Goal: Check status: Check status

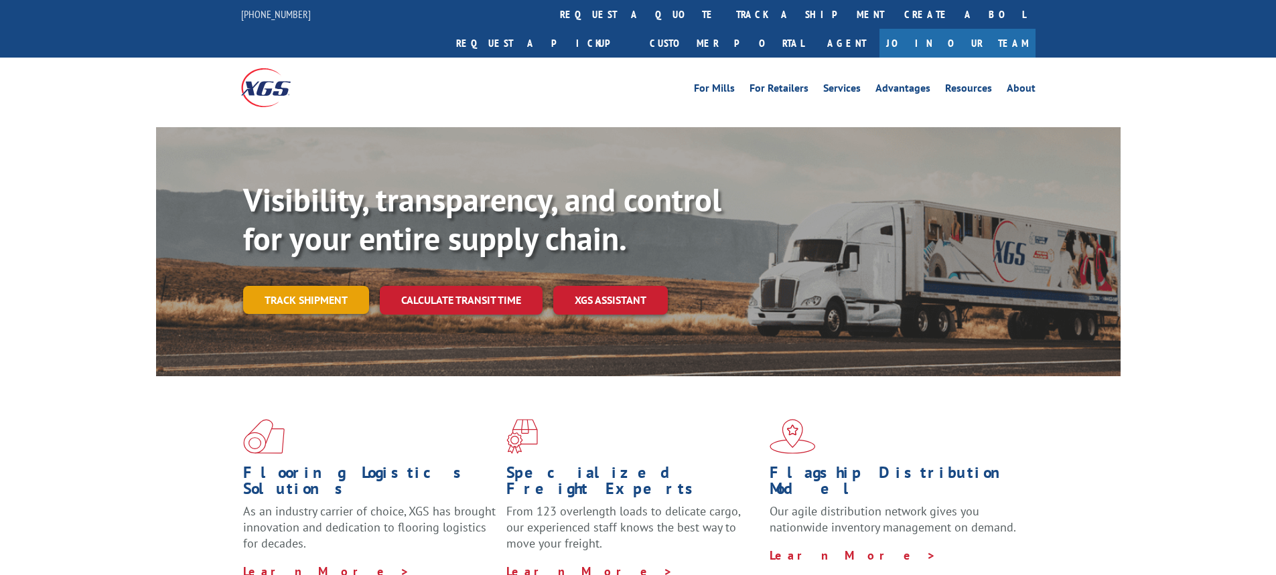
click at [314, 286] on link "Track shipment" at bounding box center [306, 300] width 126 height 28
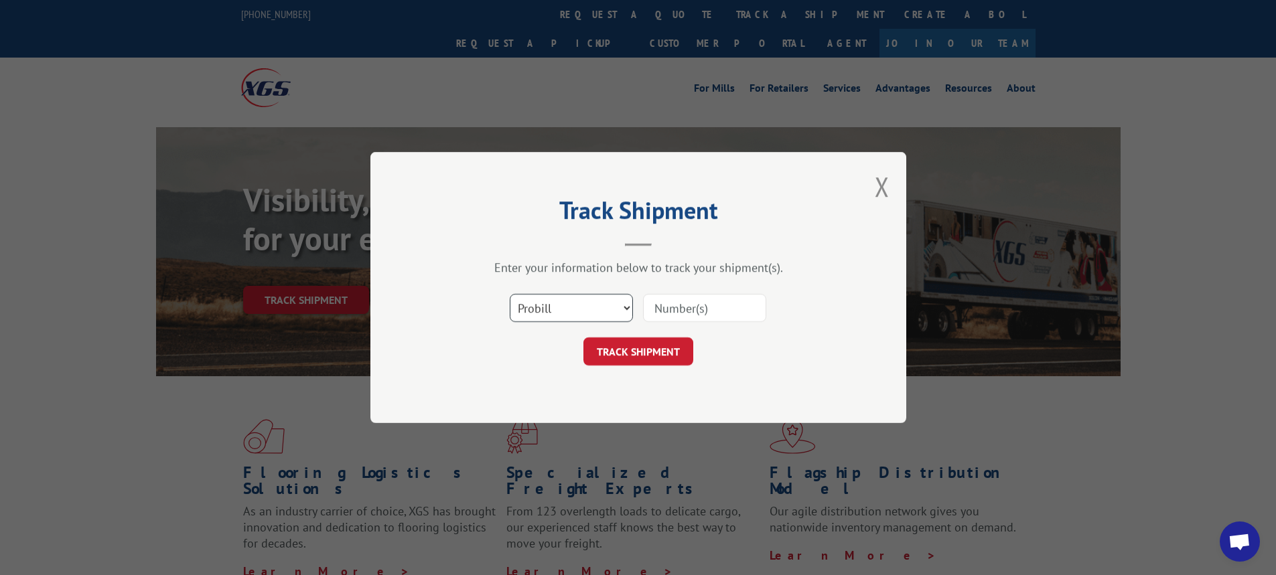
click at [627, 308] on select "Select category... Probill BOL PO" at bounding box center [571, 308] width 123 height 28
select select "bol"
click at [510, 294] on select "Select category... Probill BOL PO" at bounding box center [571, 308] width 123 height 28
click at [682, 305] on input at bounding box center [704, 308] width 123 height 28
type input "6014847"
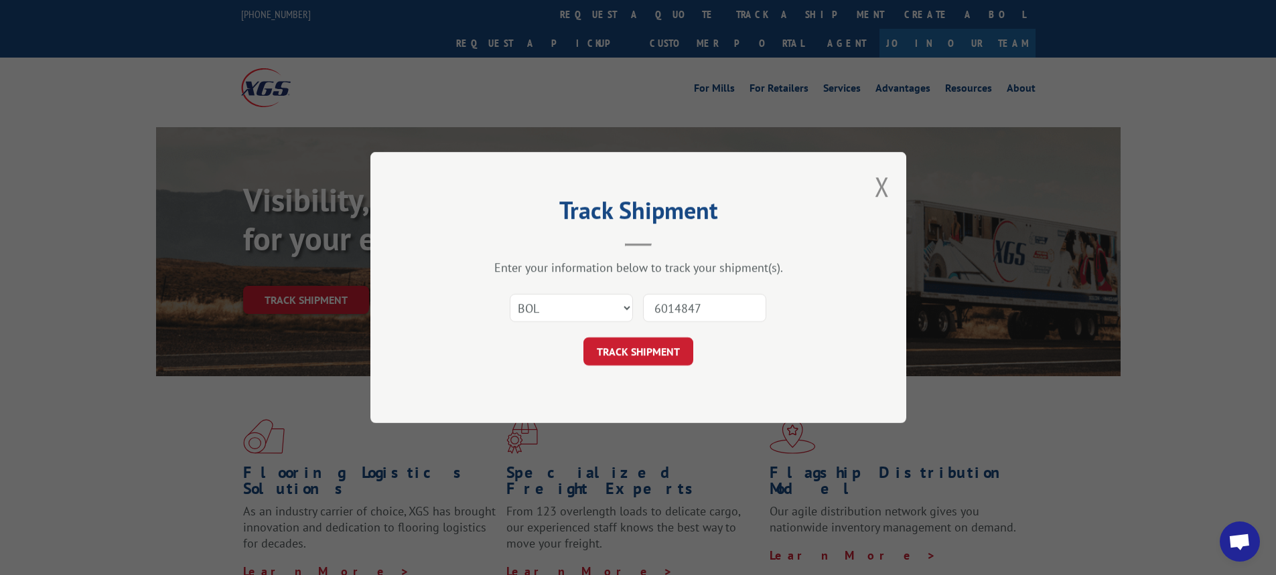
click button "TRACK SHIPMENT" at bounding box center [638, 351] width 110 height 28
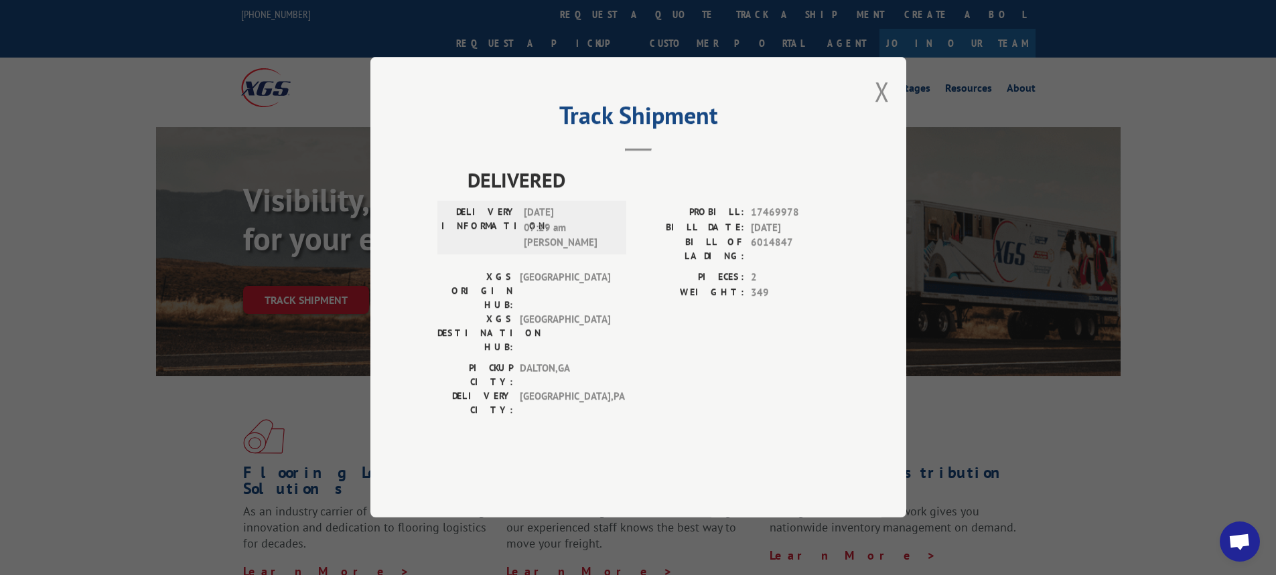
click at [873, 137] on div "Track Shipment DELIVERED DELIVERY INFORMATION: [DATE] 07:29 am [PERSON_NAME]: 1…" at bounding box center [638, 287] width 536 height 461
click at [874, 137] on div "Track Shipment DELIVERED DELIVERY INFORMATION: [DATE] 07:29 am [PERSON_NAME]: 1…" at bounding box center [638, 287] width 536 height 461
click at [880, 109] on button "Close modal" at bounding box center [881, 91] width 15 height 35
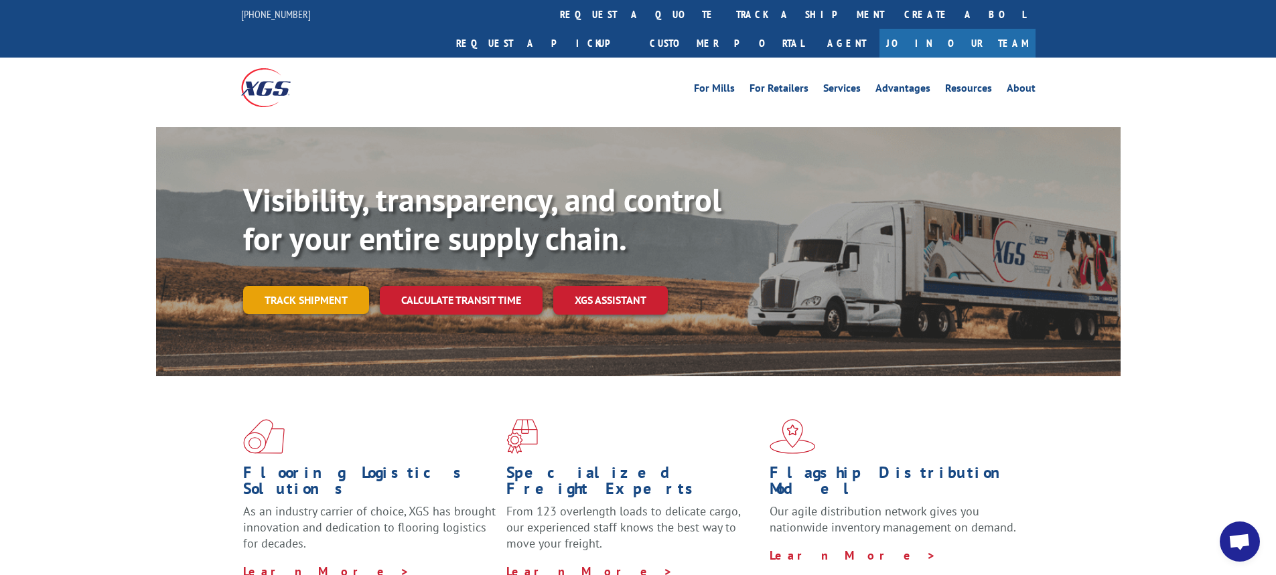
click at [293, 286] on link "Track shipment" at bounding box center [306, 300] width 126 height 28
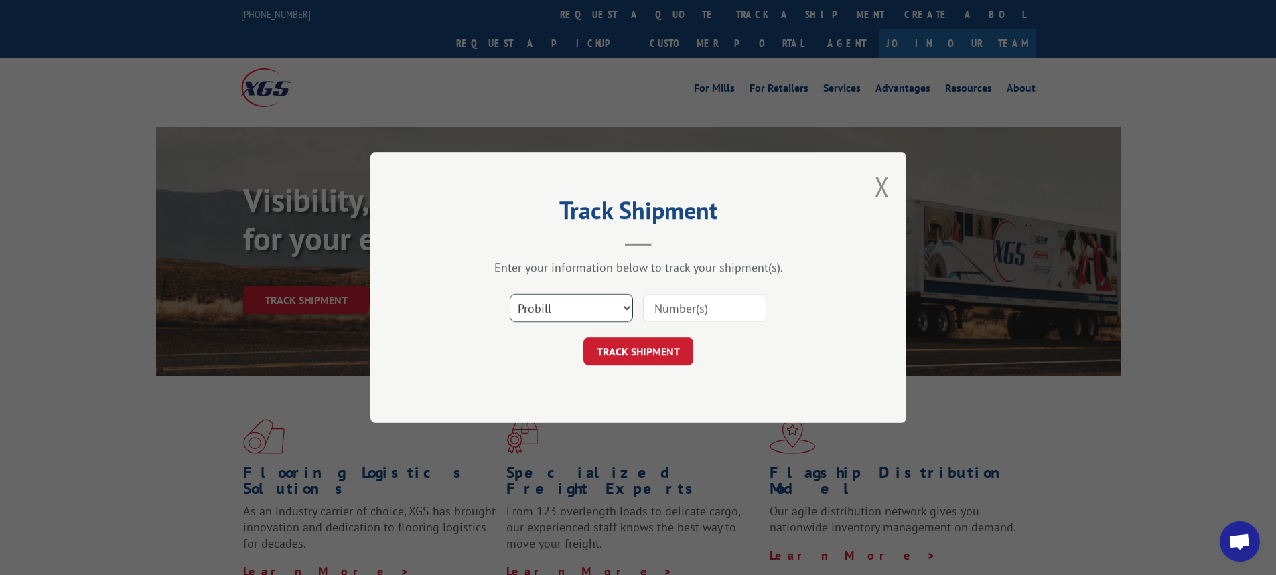
click at [627, 308] on select "Select category... Probill BOL PO" at bounding box center [571, 308] width 123 height 28
select select "bol"
click at [510, 294] on select "Select category... Probill BOL PO" at bounding box center [571, 308] width 123 height 28
click at [668, 313] on input at bounding box center [704, 308] width 123 height 28
type input "5g0077"
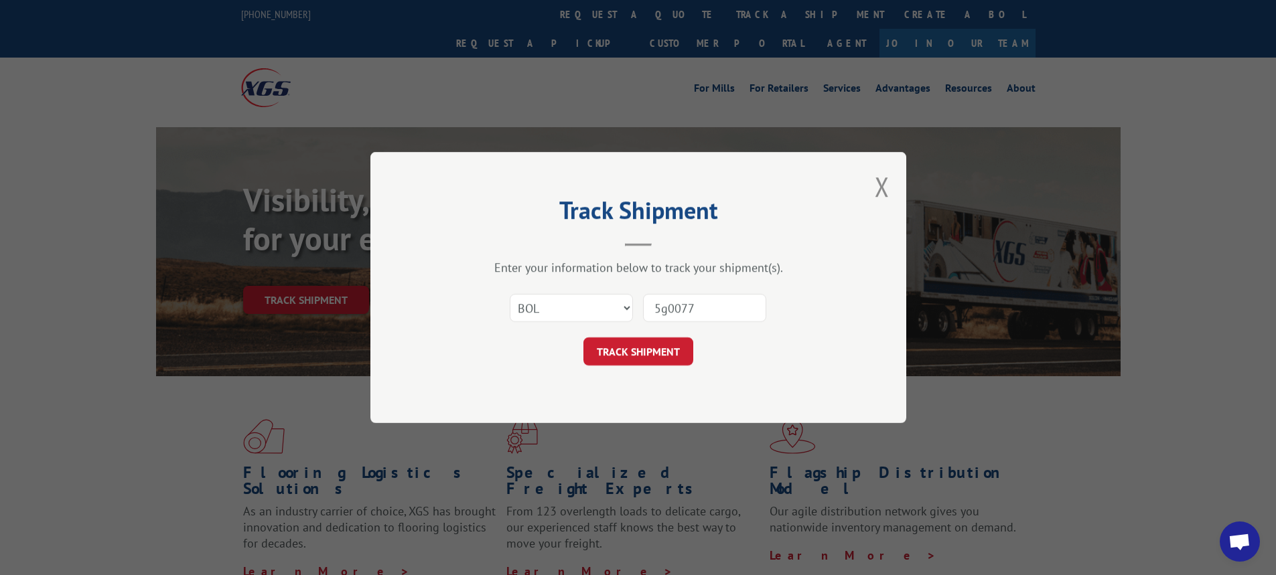
click button "TRACK SHIPMENT" at bounding box center [638, 351] width 110 height 28
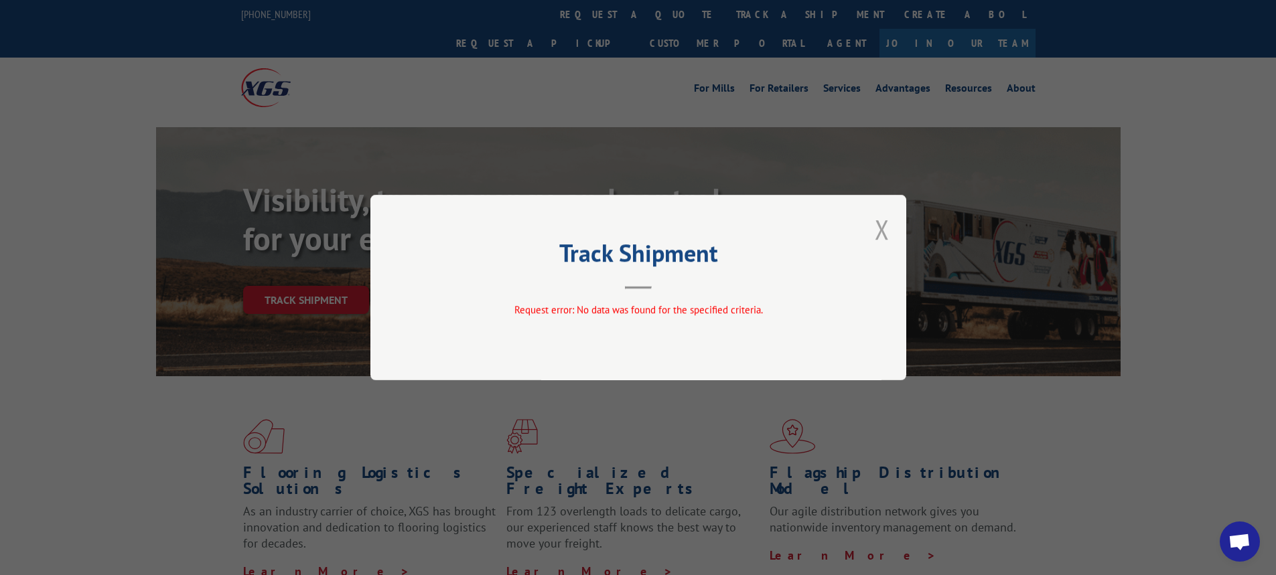
click at [881, 223] on button "Close modal" at bounding box center [881, 229] width 15 height 35
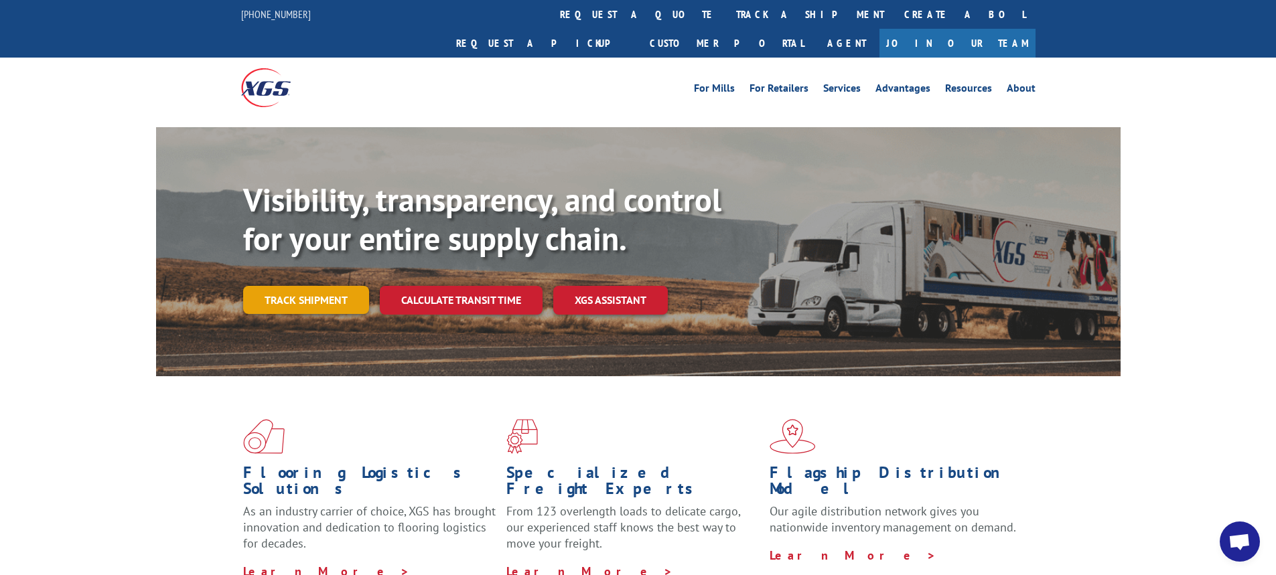
click at [267, 286] on link "Track shipment" at bounding box center [306, 300] width 126 height 28
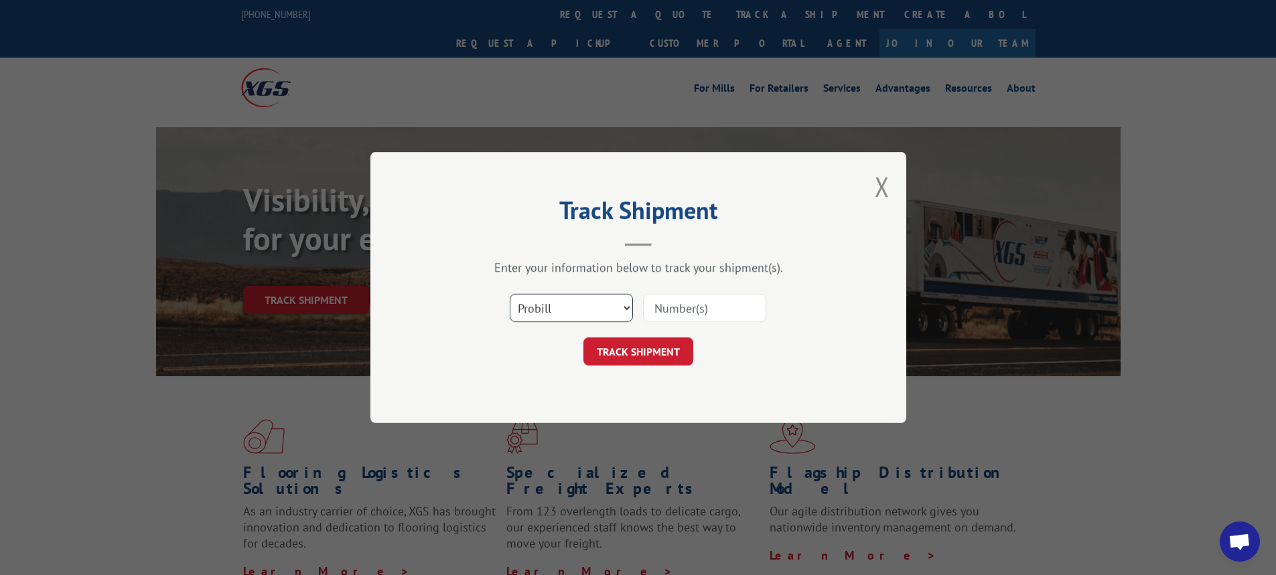
click at [627, 310] on select "Select category... Probill BOL PO" at bounding box center [571, 308] width 123 height 28
select select "bol"
click at [510, 294] on select "Select category... Probill BOL PO" at bounding box center [571, 308] width 123 height 28
click at [667, 306] on input at bounding box center [704, 308] width 123 height 28
type input "6025125"
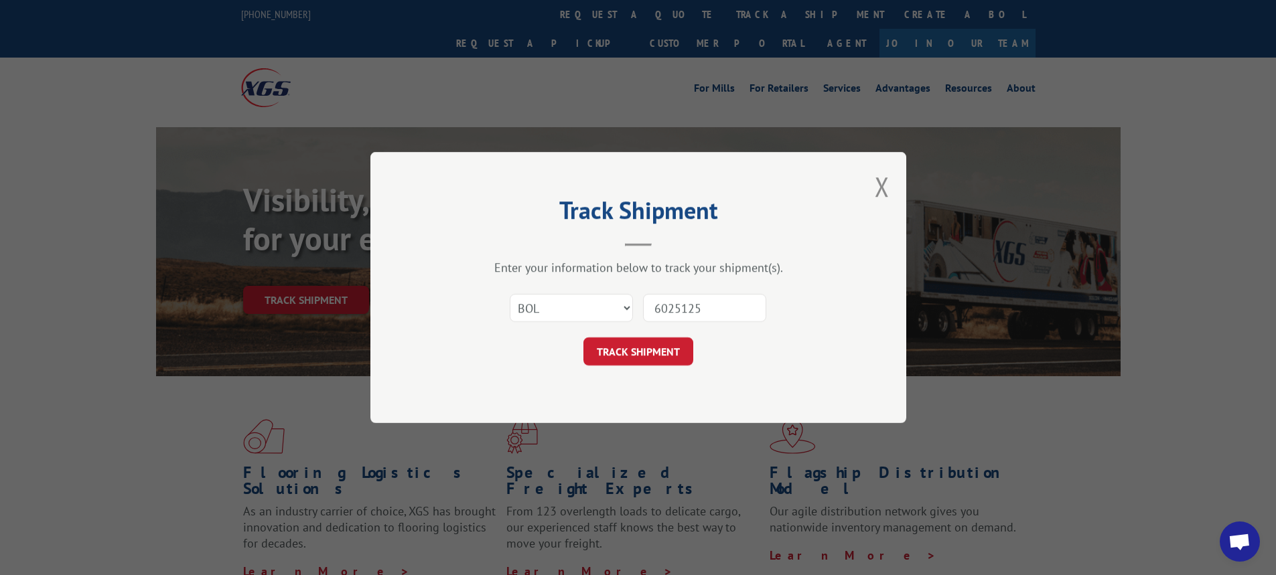
click button "TRACK SHIPMENT" at bounding box center [638, 351] width 110 height 28
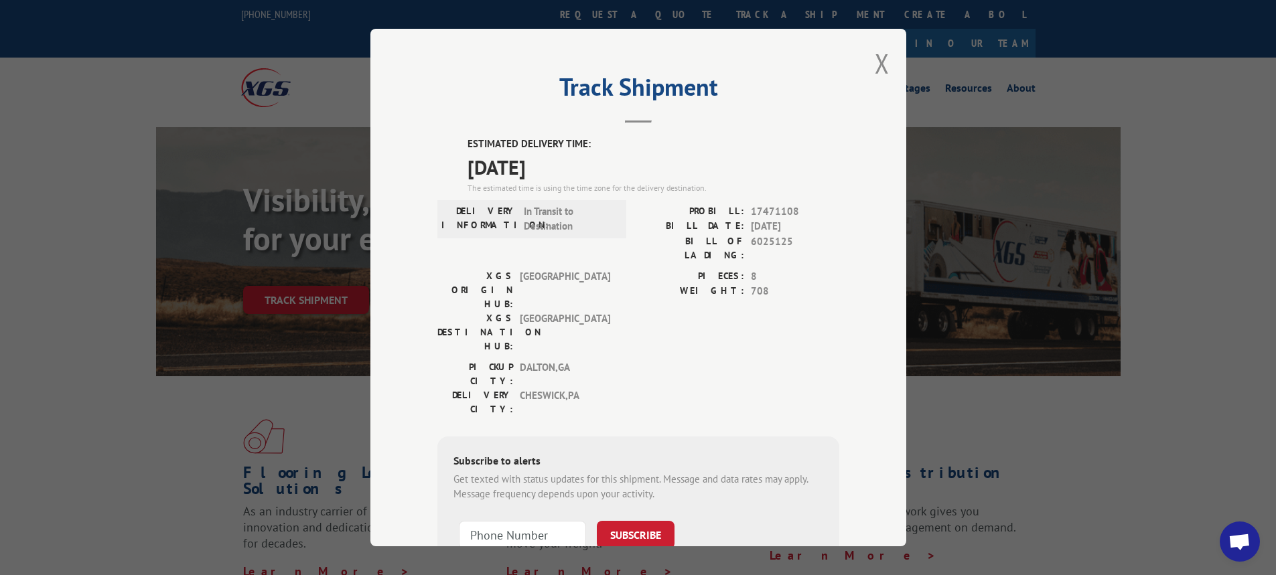
click at [846, 64] on div "Track Shipment ESTIMATED DELIVERY TIME: [DATE] The estimated time is using the …" at bounding box center [638, 288] width 536 height 518
click at [893, 57] on div "Track Shipment ESTIMATED DELIVERY TIME: [DATE] The estimated time is using the …" at bounding box center [638, 288] width 536 height 518
click at [882, 63] on button "Close modal" at bounding box center [881, 63] width 15 height 35
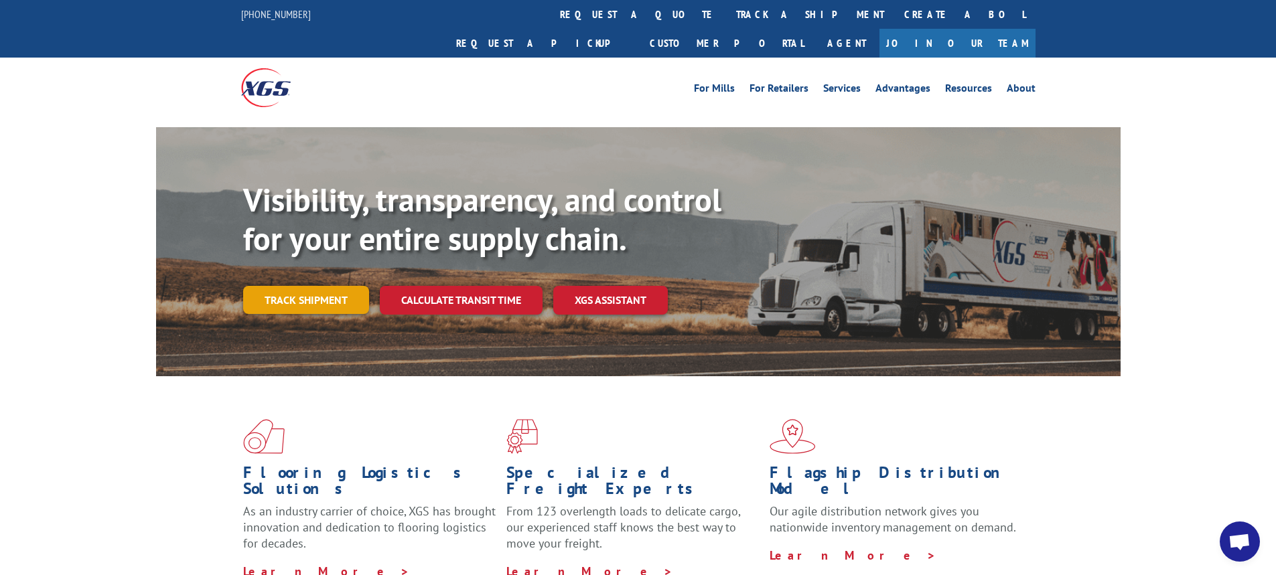
click at [307, 286] on link "Track shipment" at bounding box center [306, 300] width 126 height 28
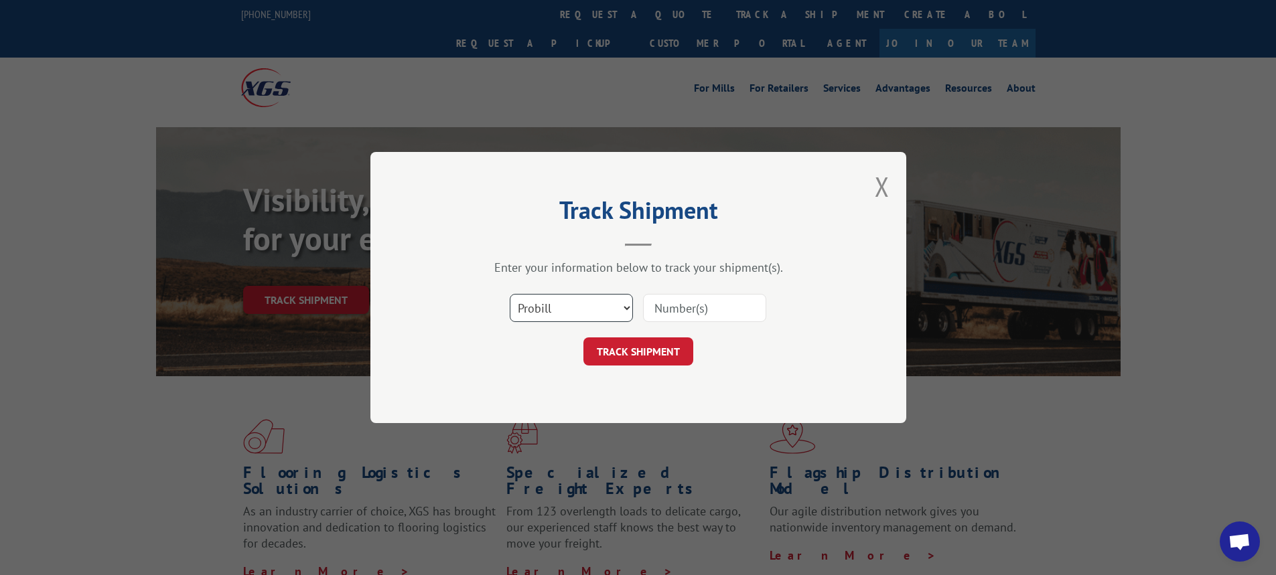
click at [629, 309] on select "Select category... Probill BOL PO" at bounding box center [571, 308] width 123 height 28
select select "bol"
click at [510, 294] on select "Select category... Probill BOL PO" at bounding box center [571, 308] width 123 height 28
click at [672, 307] on input at bounding box center [704, 308] width 123 height 28
type input "6025955"
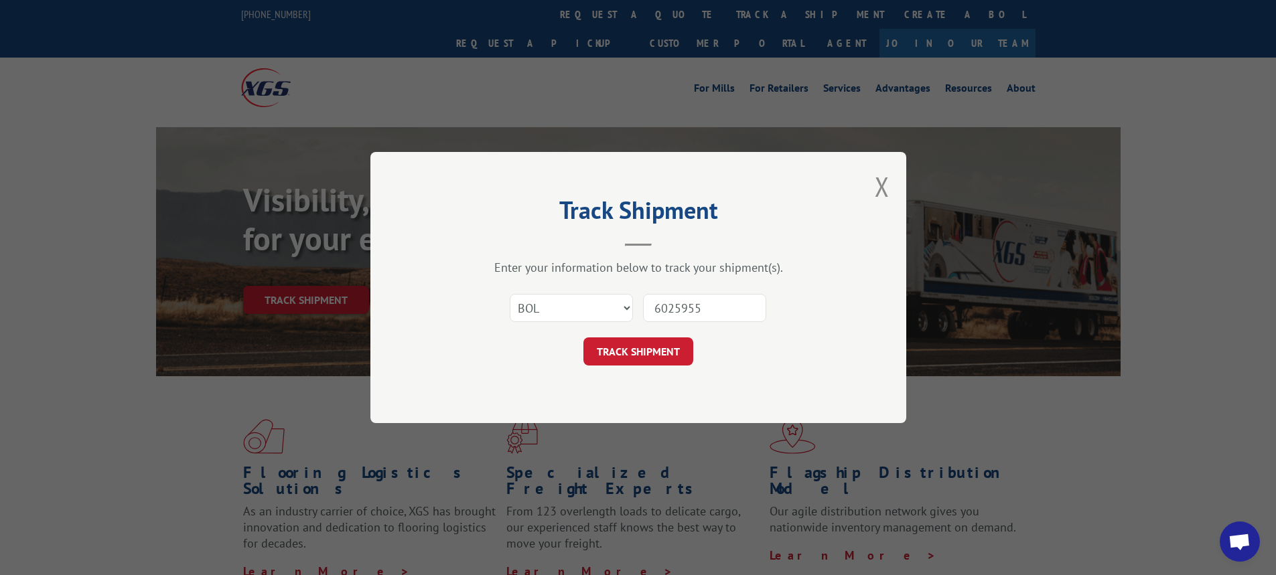
click button "TRACK SHIPMENT" at bounding box center [638, 351] width 110 height 28
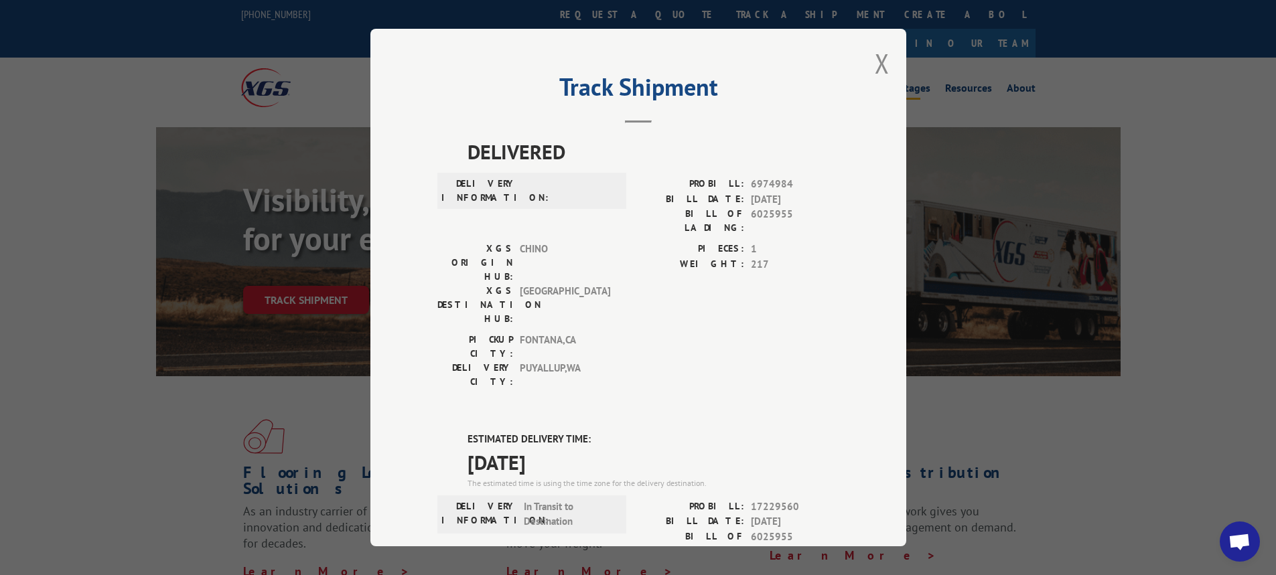
click at [874, 57] on button "Close modal" at bounding box center [881, 63] width 15 height 35
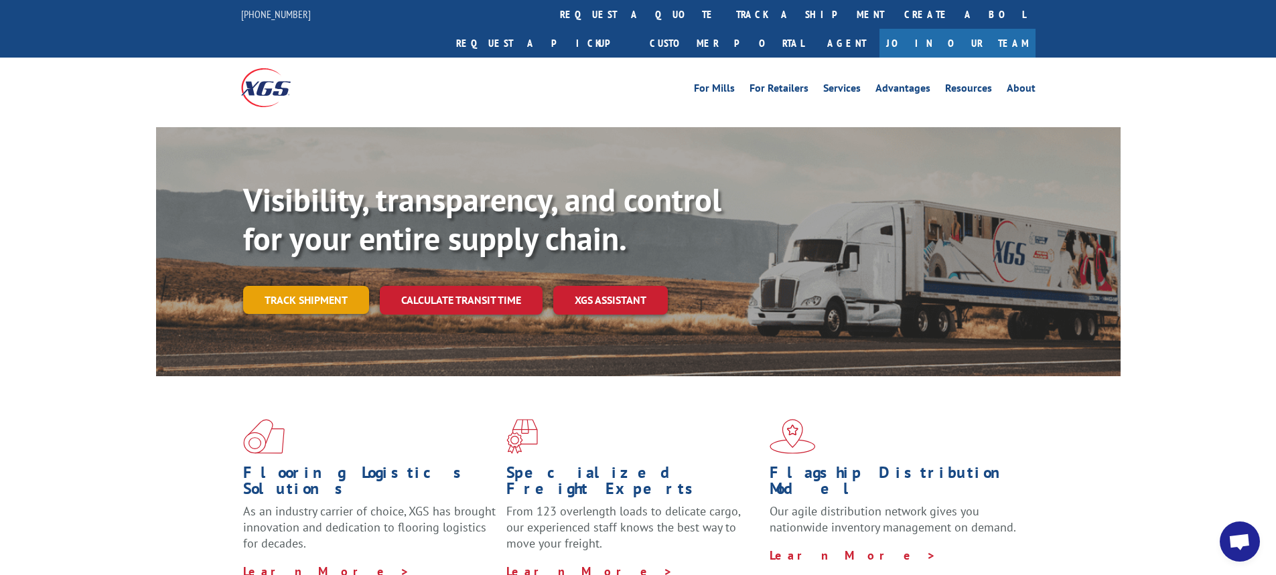
click at [333, 286] on link "Track shipment" at bounding box center [306, 300] width 126 height 28
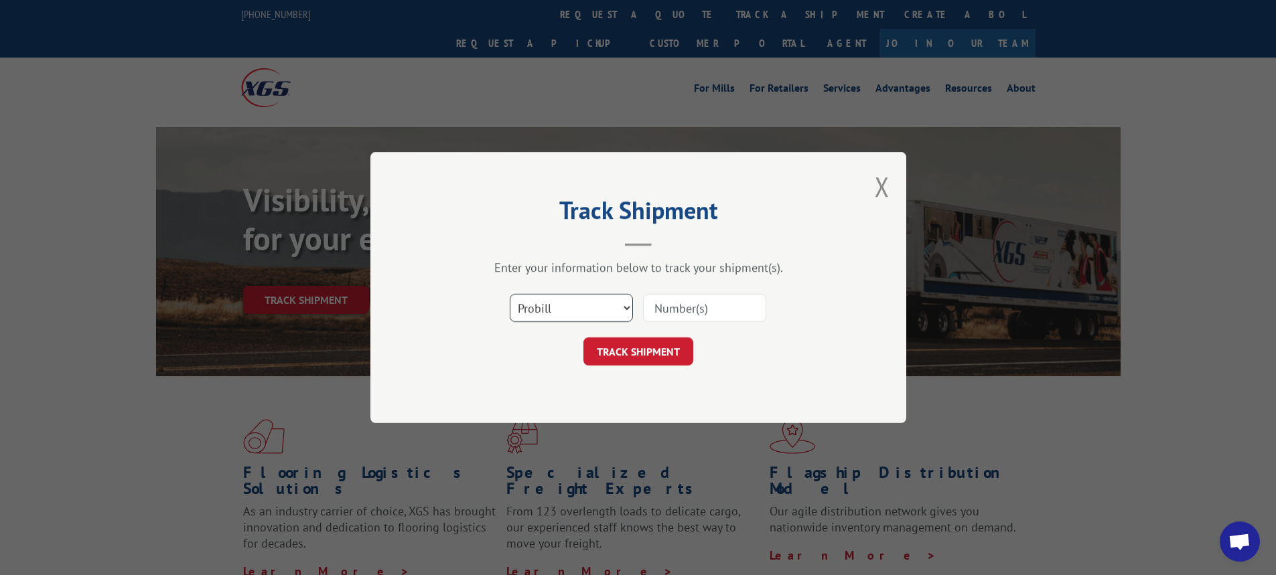
click at [626, 310] on select "Select category... Probill BOL PO" at bounding box center [571, 308] width 123 height 28
select select "bol"
click at [510, 294] on select "Select category... Probill BOL PO" at bounding box center [571, 308] width 123 height 28
click at [666, 301] on input at bounding box center [704, 308] width 123 height 28
type input "6100047245"
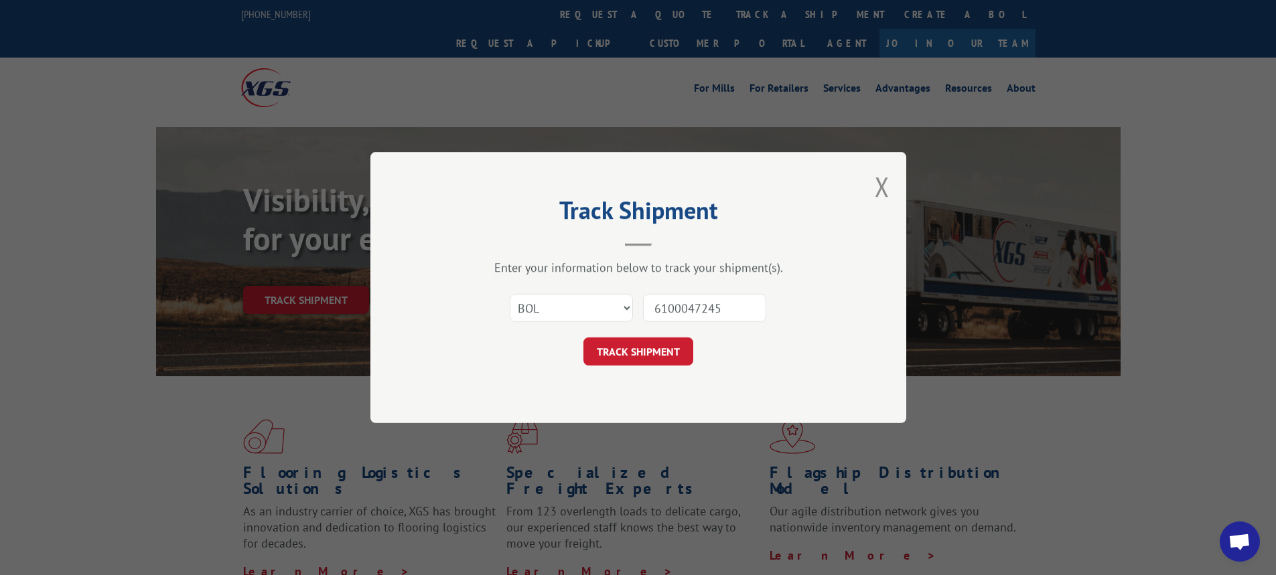
click button "TRACK SHIPMENT" at bounding box center [638, 351] width 110 height 28
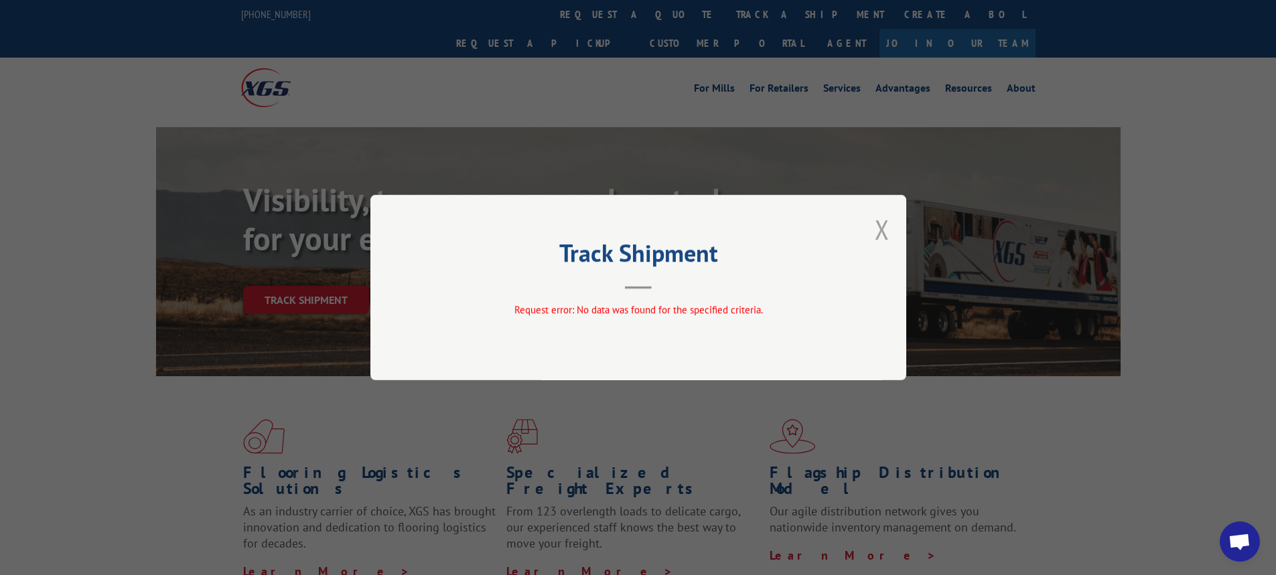
click at [883, 222] on button "Close modal" at bounding box center [881, 229] width 15 height 35
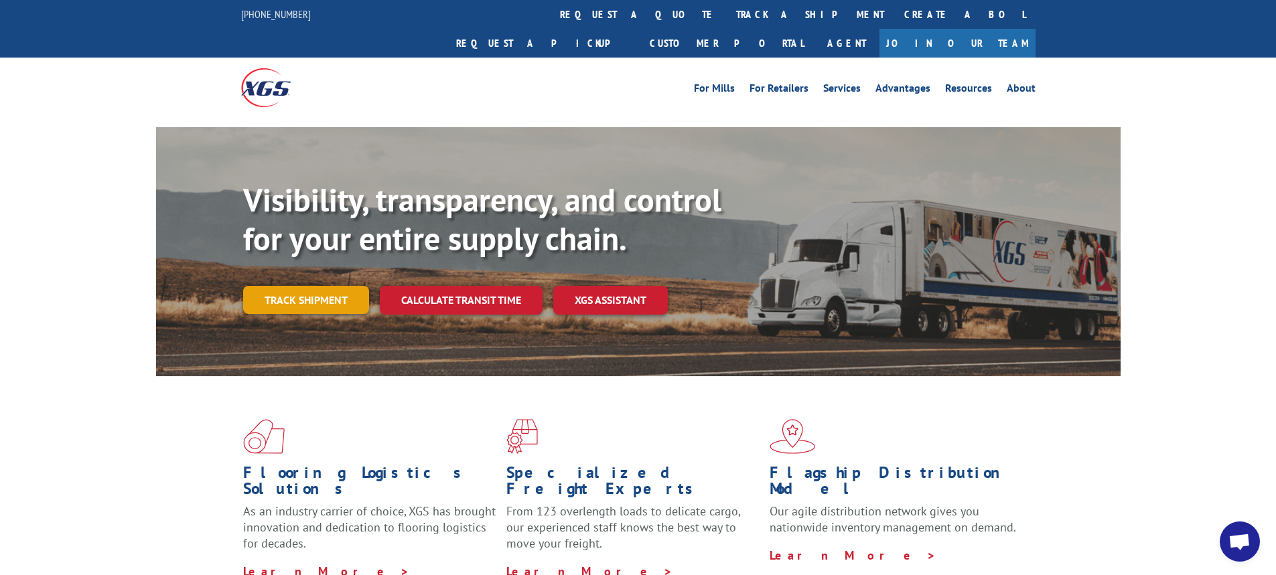
click at [295, 286] on link "Track shipment" at bounding box center [306, 300] width 126 height 28
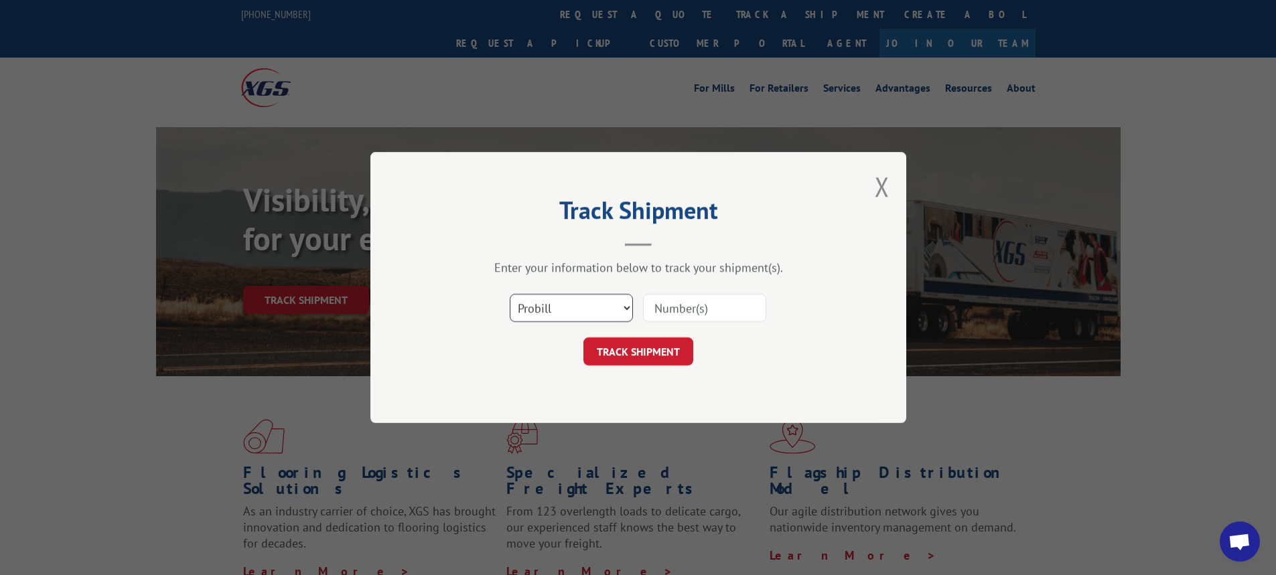
click at [625, 307] on select "Select category... Probill BOL PO" at bounding box center [571, 308] width 123 height 28
select select "bol"
click at [510, 294] on select "Select category... Probill BOL PO" at bounding box center [571, 308] width 123 height 28
click at [694, 310] on input at bounding box center [704, 308] width 123 height 28
type input "6100047245"
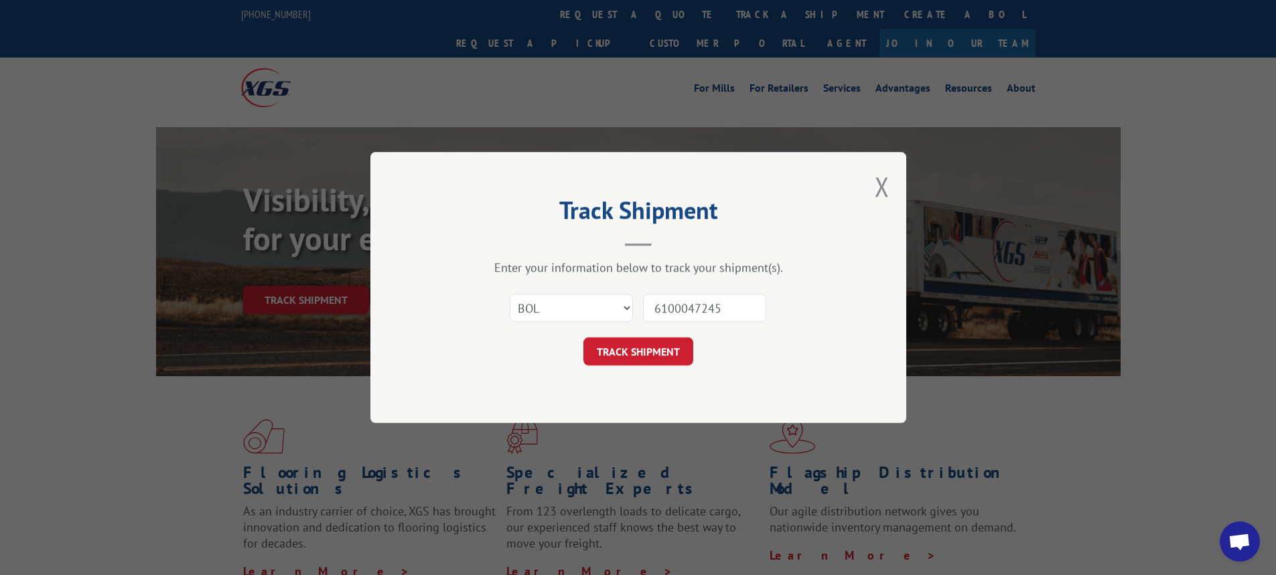
click button "TRACK SHIPMENT" at bounding box center [638, 351] width 110 height 28
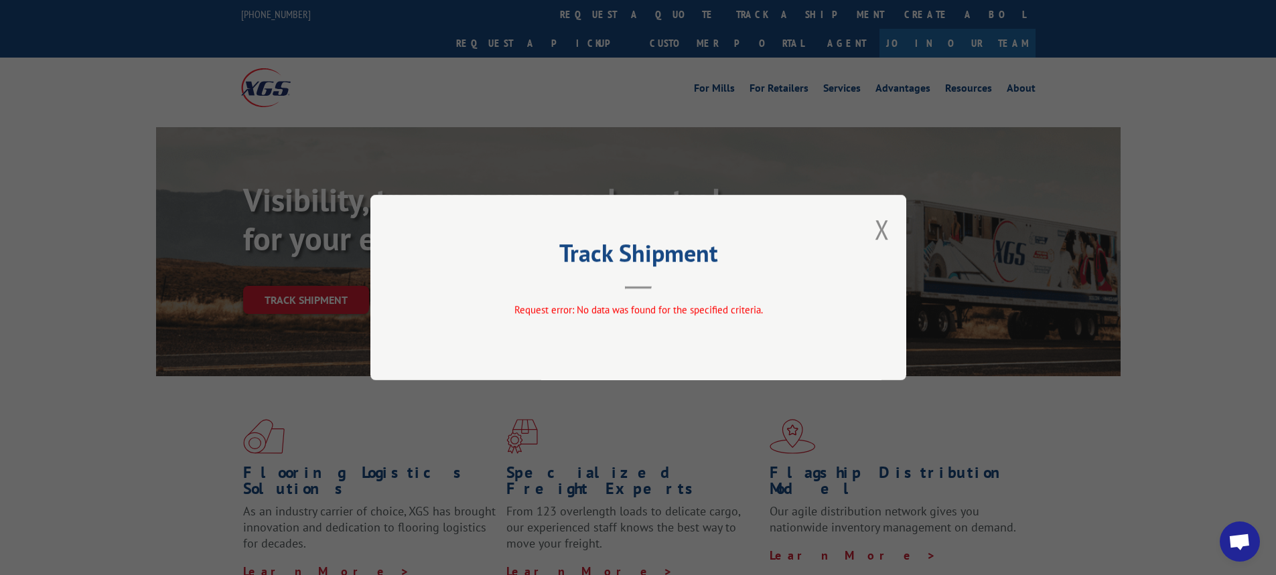
click at [869, 224] on div "Track Shipment Request error: No data was found for the specified criteria." at bounding box center [638, 287] width 536 height 185
click at [881, 228] on button "Close modal" at bounding box center [881, 229] width 15 height 35
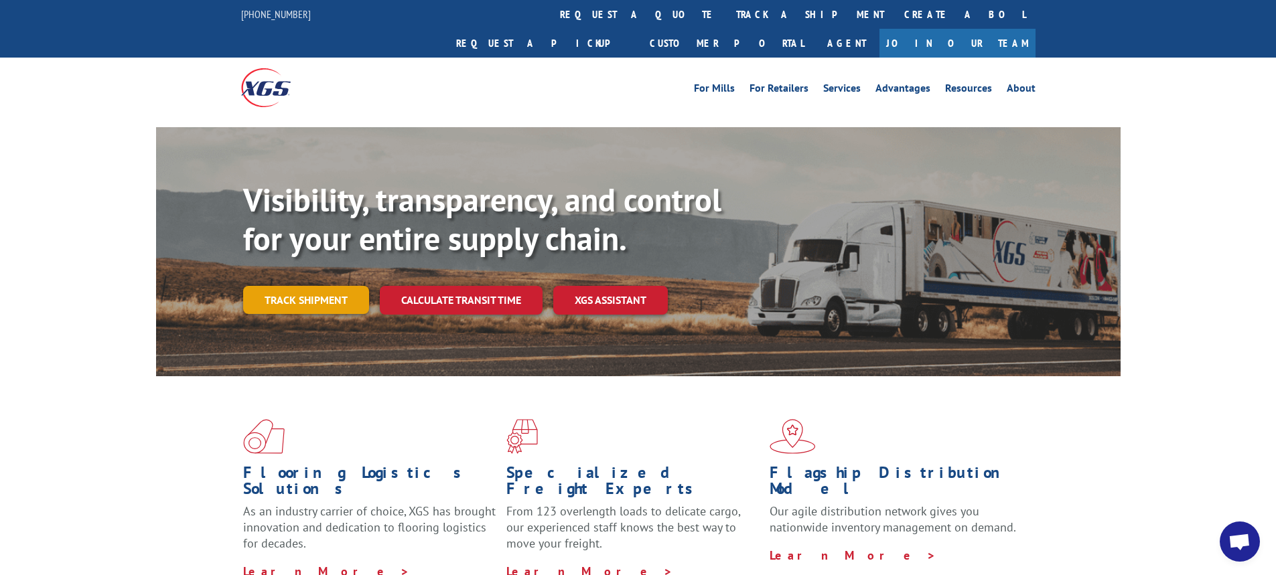
click at [331, 286] on link "Track shipment" at bounding box center [306, 300] width 126 height 28
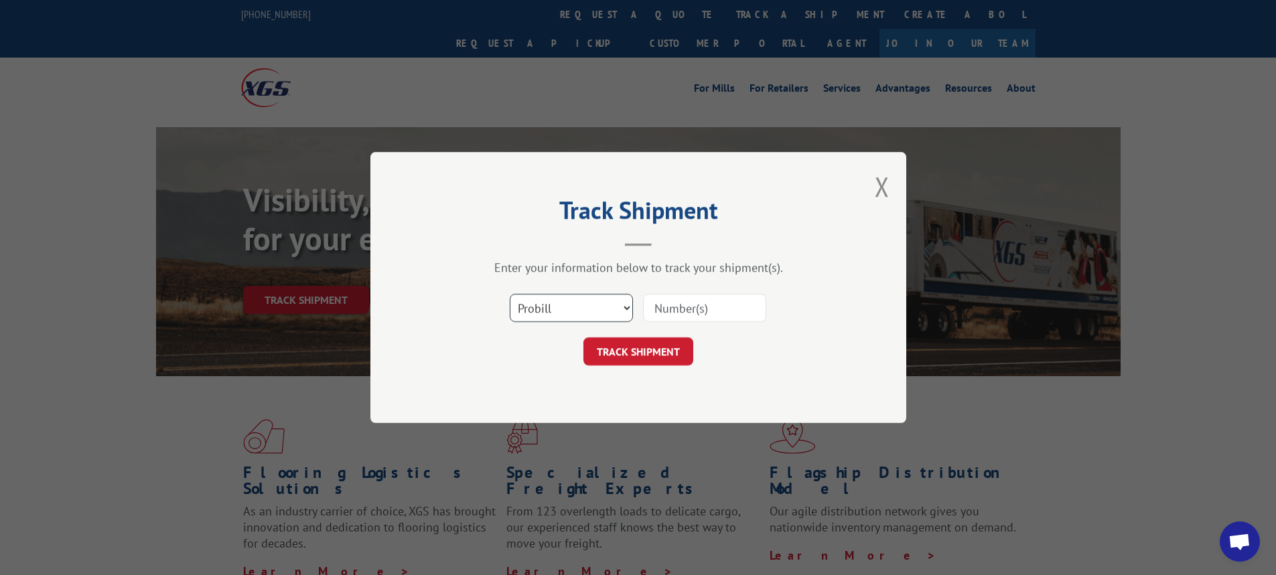
click at [627, 306] on select "Select category... Probill BOL PO" at bounding box center [571, 308] width 123 height 28
select select "bol"
click at [510, 294] on select "Select category... Probill BOL PO" at bounding box center [571, 308] width 123 height 28
click at [675, 307] on input at bounding box center [704, 308] width 123 height 28
type input "6024760"
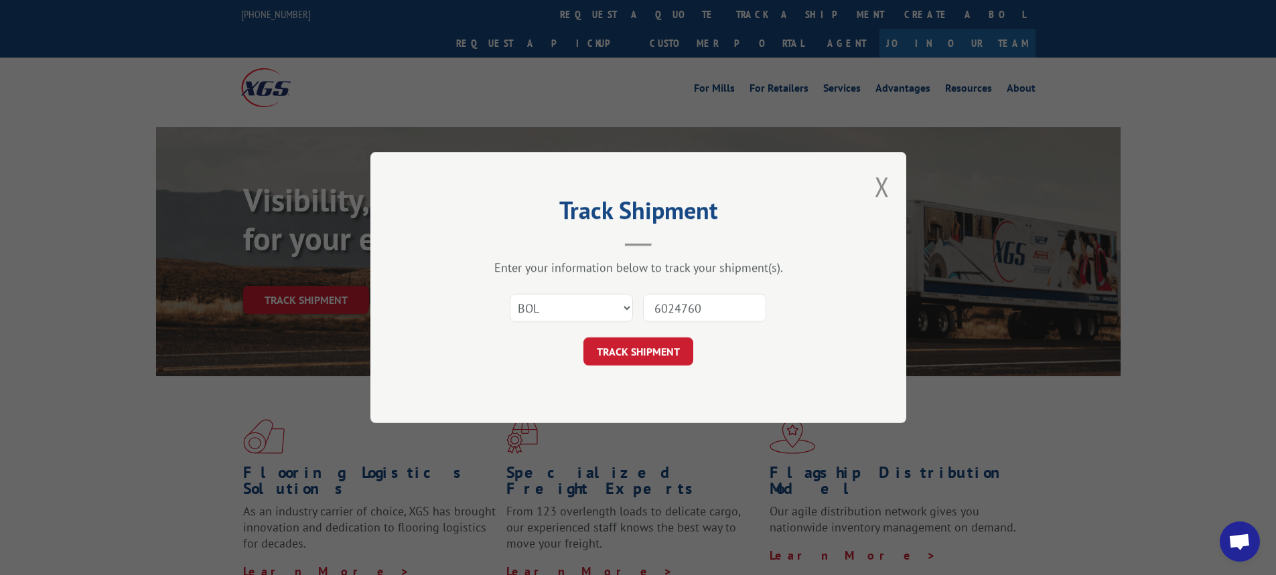
click button "TRACK SHIPMENT" at bounding box center [638, 351] width 110 height 28
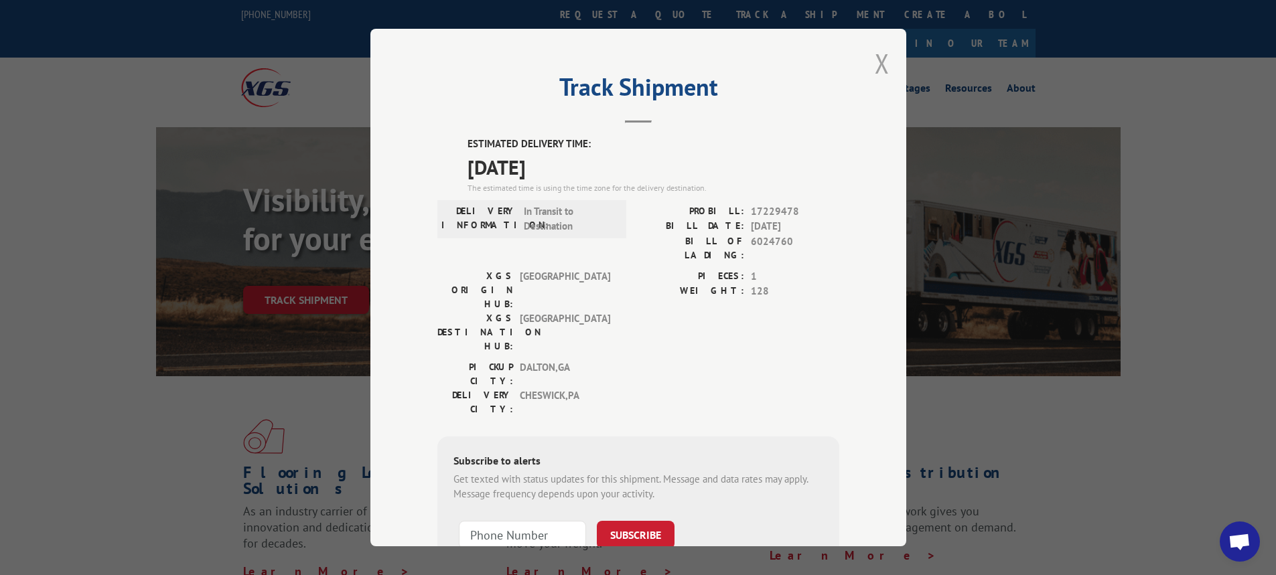
click at [877, 74] on button "Close modal" at bounding box center [881, 63] width 15 height 35
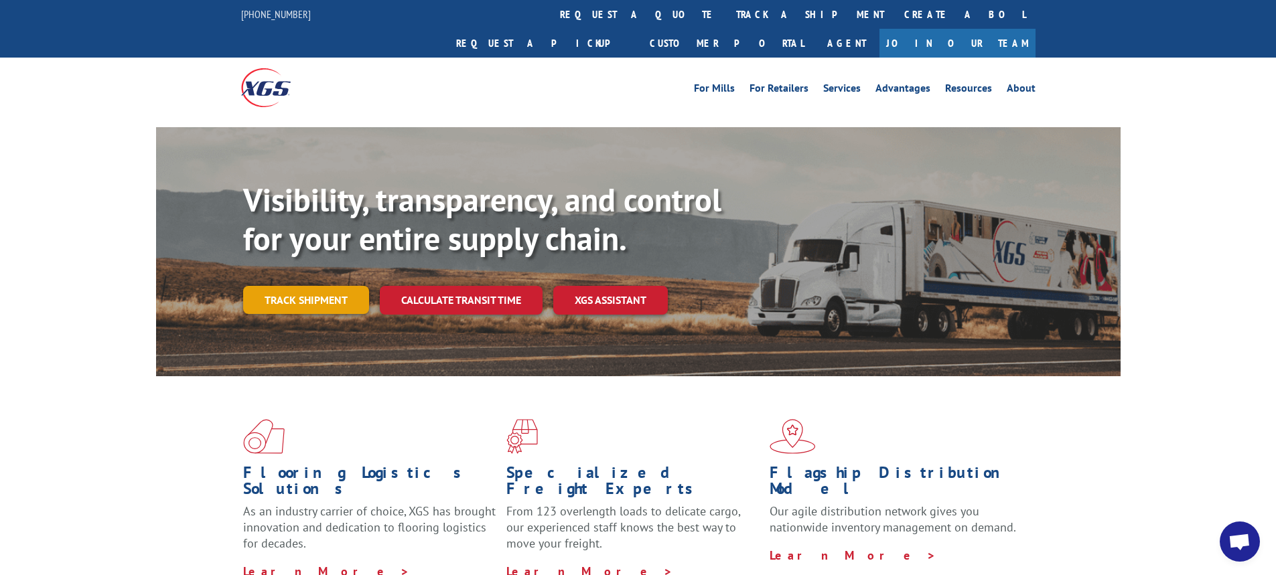
click at [354, 286] on link "Track shipment" at bounding box center [306, 300] width 126 height 28
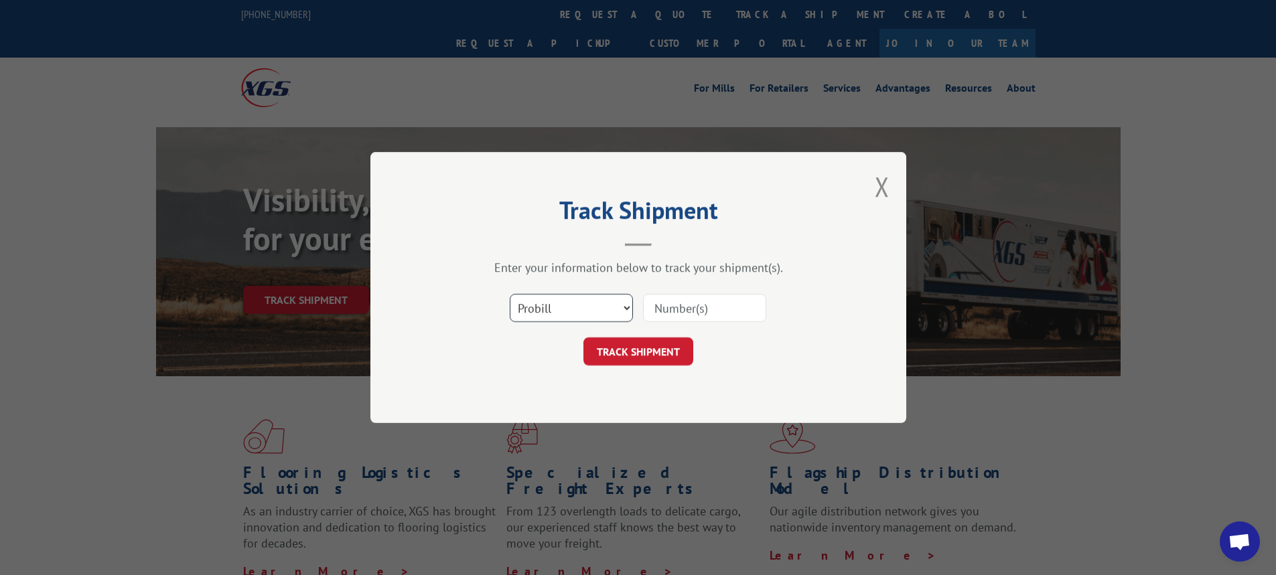
click at [624, 307] on select "Select category... Probill BOL PO" at bounding box center [571, 308] width 123 height 28
select select "bol"
click at [510, 294] on select "Select category... Probill BOL PO" at bounding box center [571, 308] width 123 height 28
click at [671, 312] on input at bounding box center [704, 308] width 123 height 28
type input "6017539"
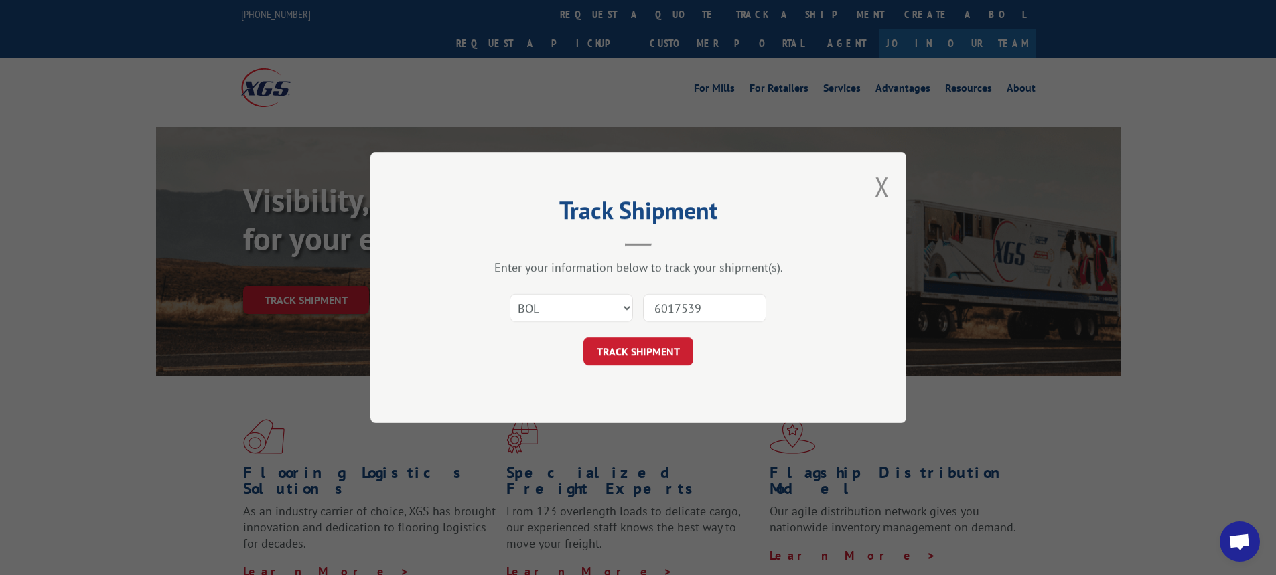
click button "TRACK SHIPMENT" at bounding box center [638, 351] width 110 height 28
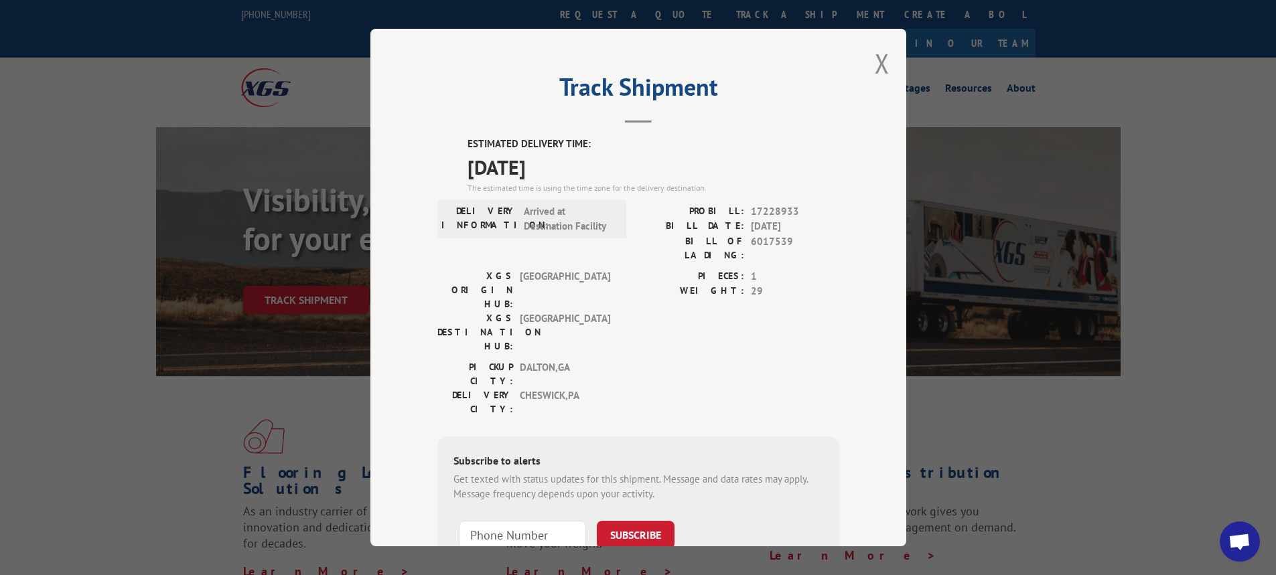
click at [862, 64] on div "Track Shipment ESTIMATED DELIVERY TIME: [DATE] The estimated time is using the …" at bounding box center [638, 288] width 536 height 518
click at [874, 62] on button "Close modal" at bounding box center [881, 63] width 15 height 35
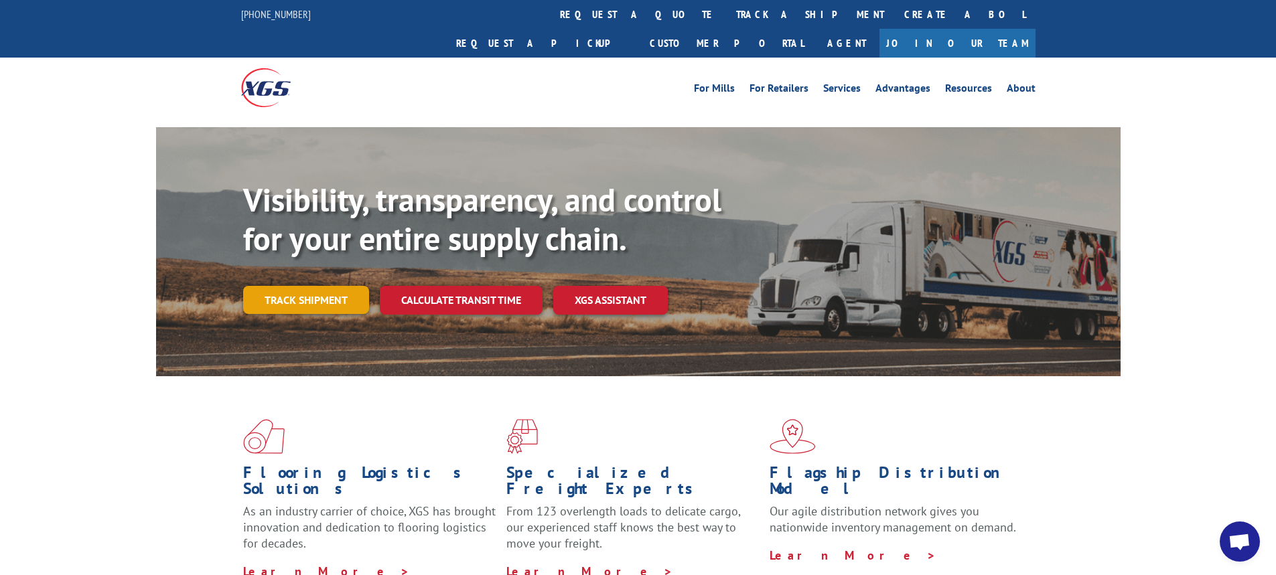
click at [305, 286] on link "Track shipment" at bounding box center [306, 300] width 126 height 28
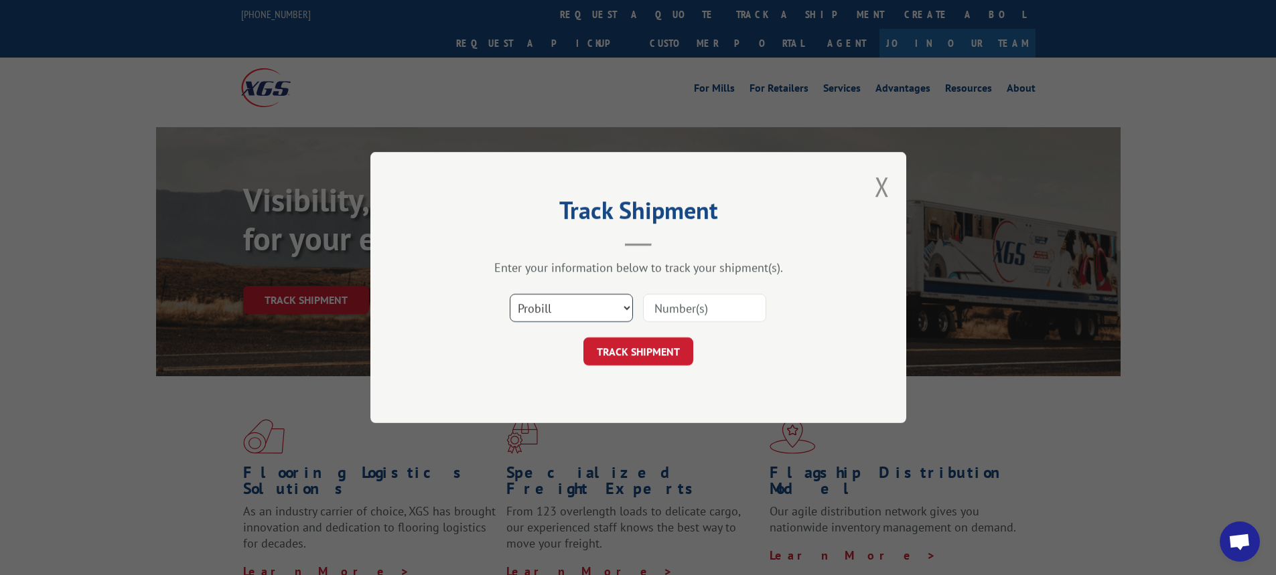
click at [629, 310] on select "Select category... Probill BOL PO" at bounding box center [571, 308] width 123 height 28
select select "bol"
click at [510, 294] on select "Select category... Probill BOL PO" at bounding box center [571, 308] width 123 height 28
click at [667, 308] on input at bounding box center [704, 308] width 123 height 28
type input "6014216"
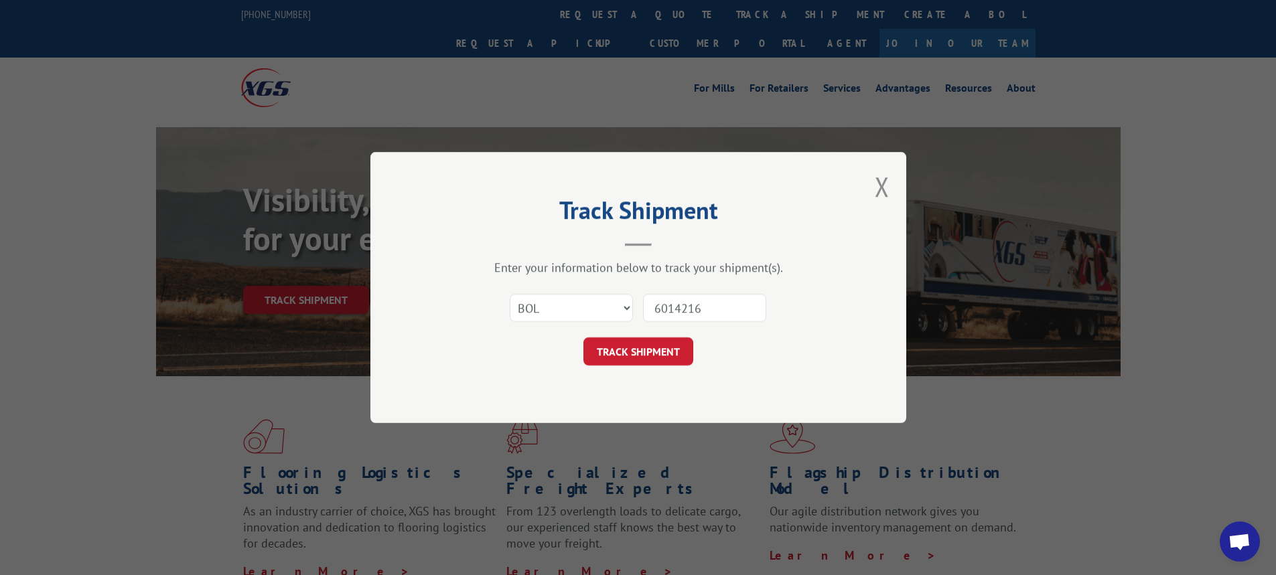
click button "TRACK SHIPMENT" at bounding box center [638, 351] width 110 height 28
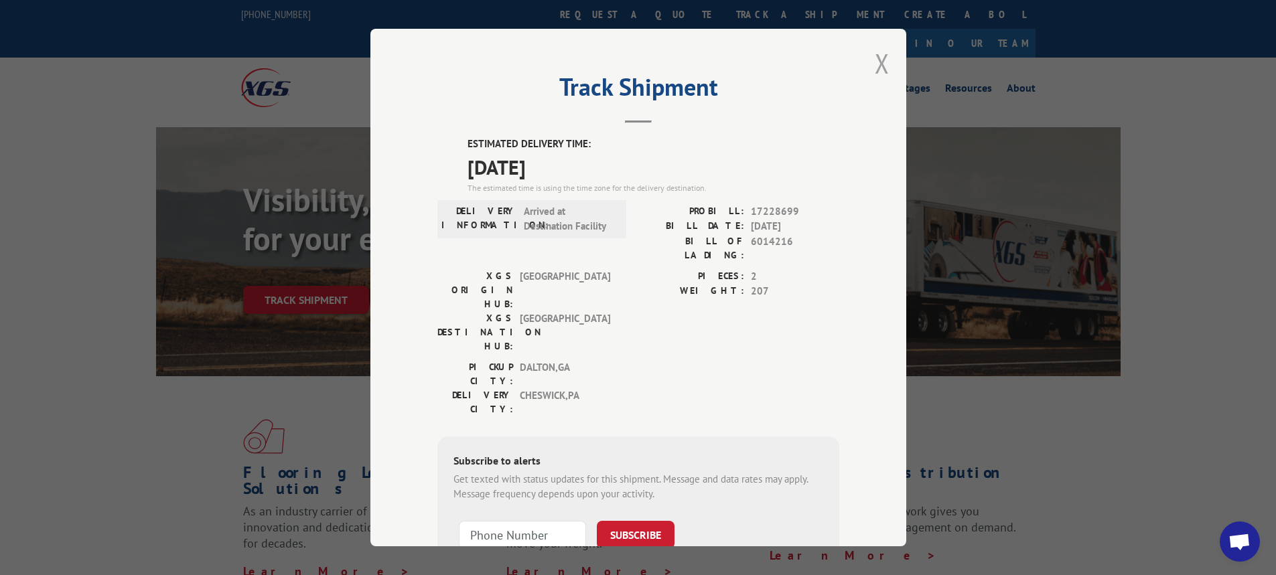
click at [874, 63] on button "Close modal" at bounding box center [881, 63] width 15 height 35
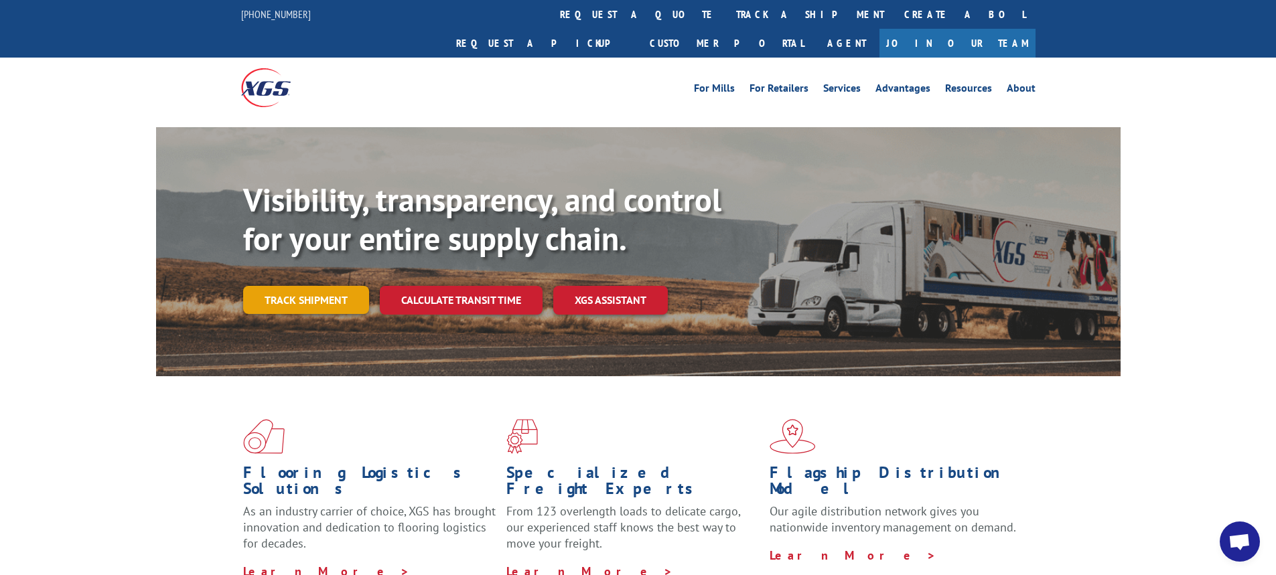
click at [325, 286] on link "Track shipment" at bounding box center [306, 300] width 126 height 28
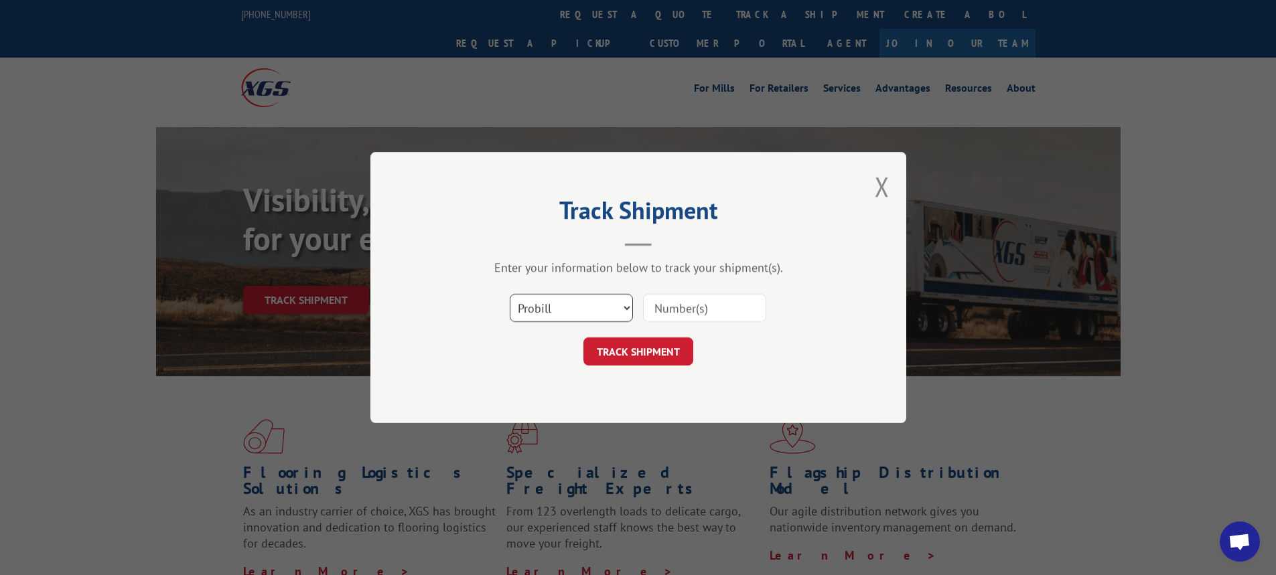
click at [625, 310] on select "Select category... Probill BOL PO" at bounding box center [571, 308] width 123 height 28
select select "bol"
click at [510, 294] on select "Select category... Probill BOL PO" at bounding box center [571, 308] width 123 height 28
click at [666, 310] on input at bounding box center [704, 308] width 123 height 28
type input "6021698"
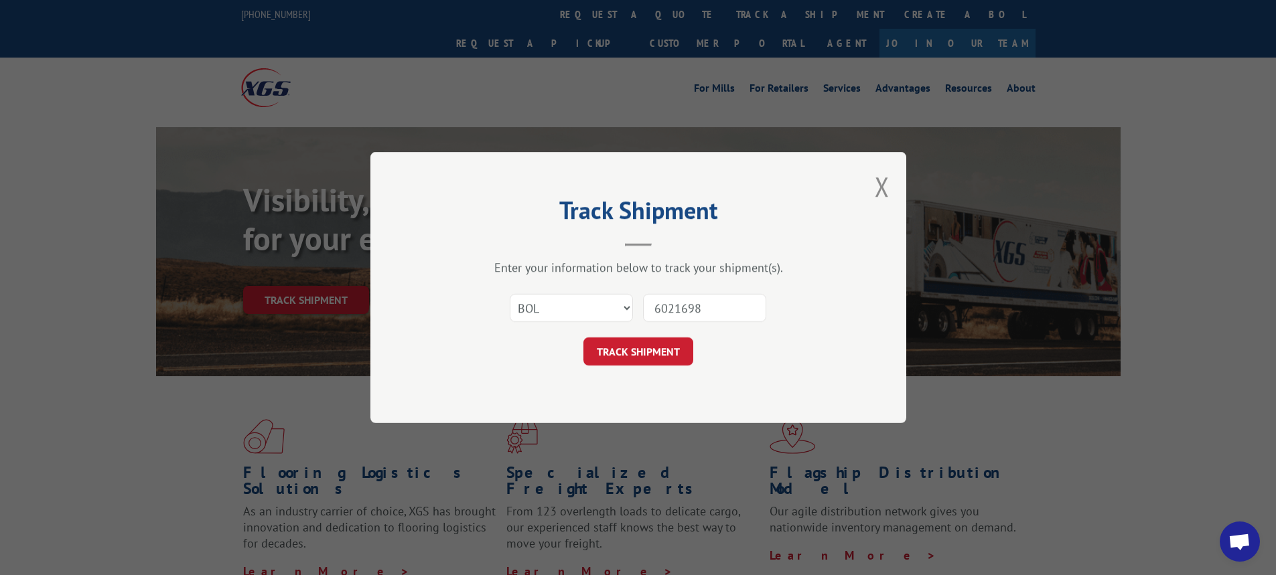
click button "TRACK SHIPMENT" at bounding box center [638, 351] width 110 height 28
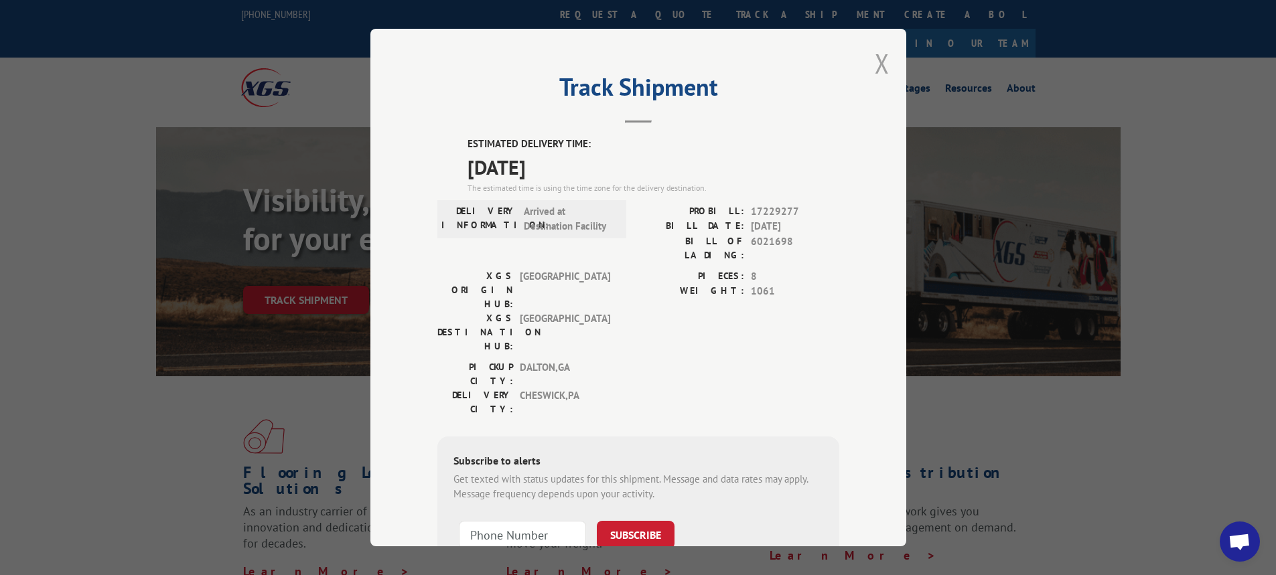
click at [877, 59] on div "Track Shipment ESTIMATED DELIVERY TIME: [DATE] The estimated time is using the …" at bounding box center [638, 288] width 536 height 518
click at [877, 59] on button "Close modal" at bounding box center [881, 63] width 15 height 35
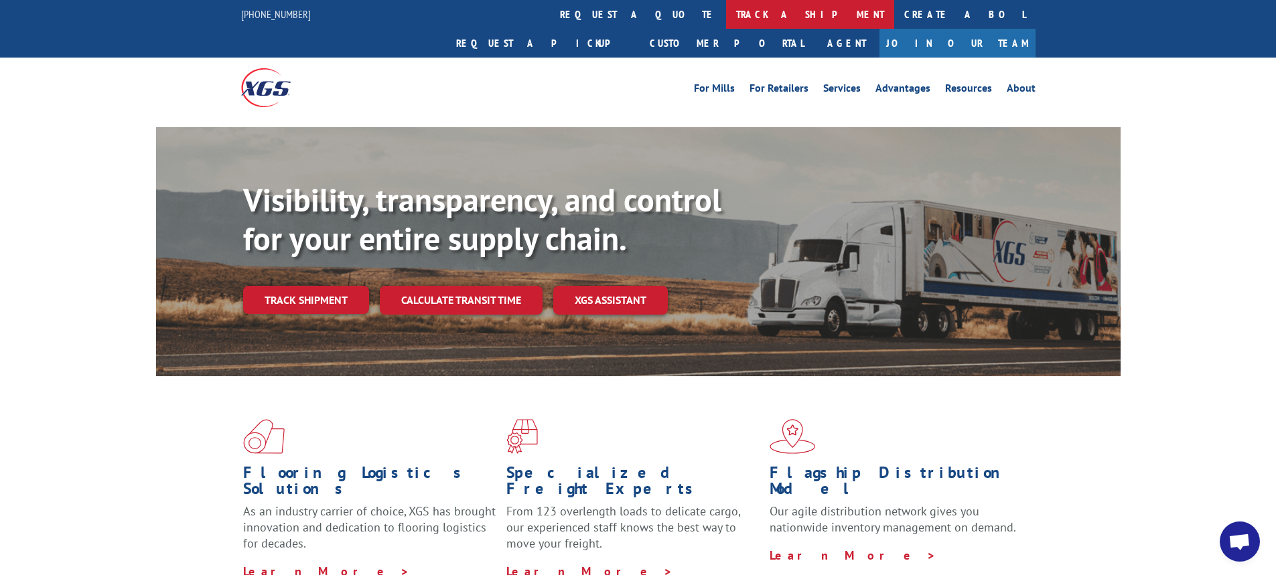
click at [726, 12] on link "track a shipment" at bounding box center [810, 14] width 168 height 29
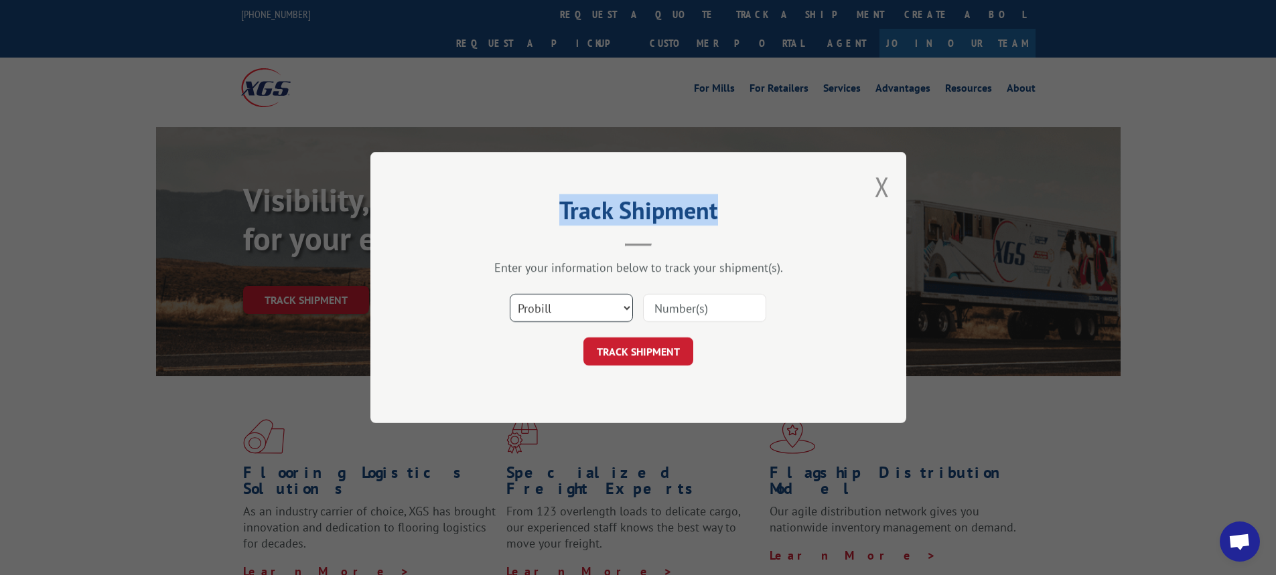
click at [624, 307] on select "Select category... Probill BOL PO" at bounding box center [571, 308] width 123 height 28
select select "bol"
click at [510, 294] on select "Select category... Probill BOL PO" at bounding box center [571, 308] width 123 height 28
click at [761, 283] on div "Enter your information below to track your shipment(s). Select category... Prob…" at bounding box center [638, 313] width 402 height 106
click at [688, 305] on input at bounding box center [704, 308] width 123 height 28
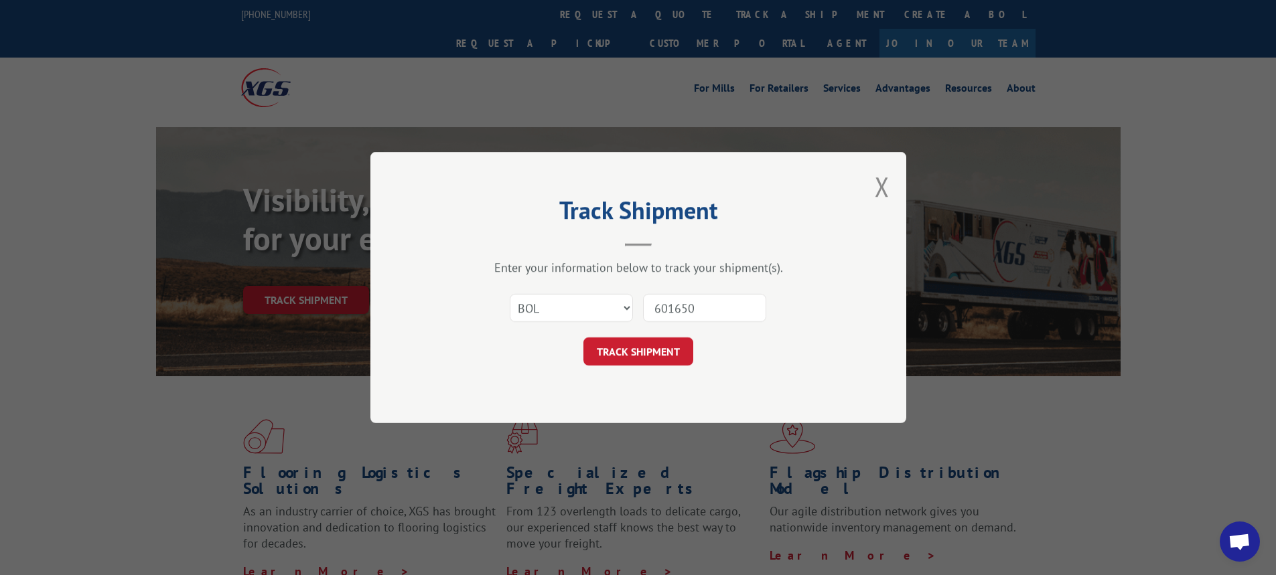
type input "6016502"
click button "TRACK SHIPMENT" at bounding box center [638, 351] width 110 height 28
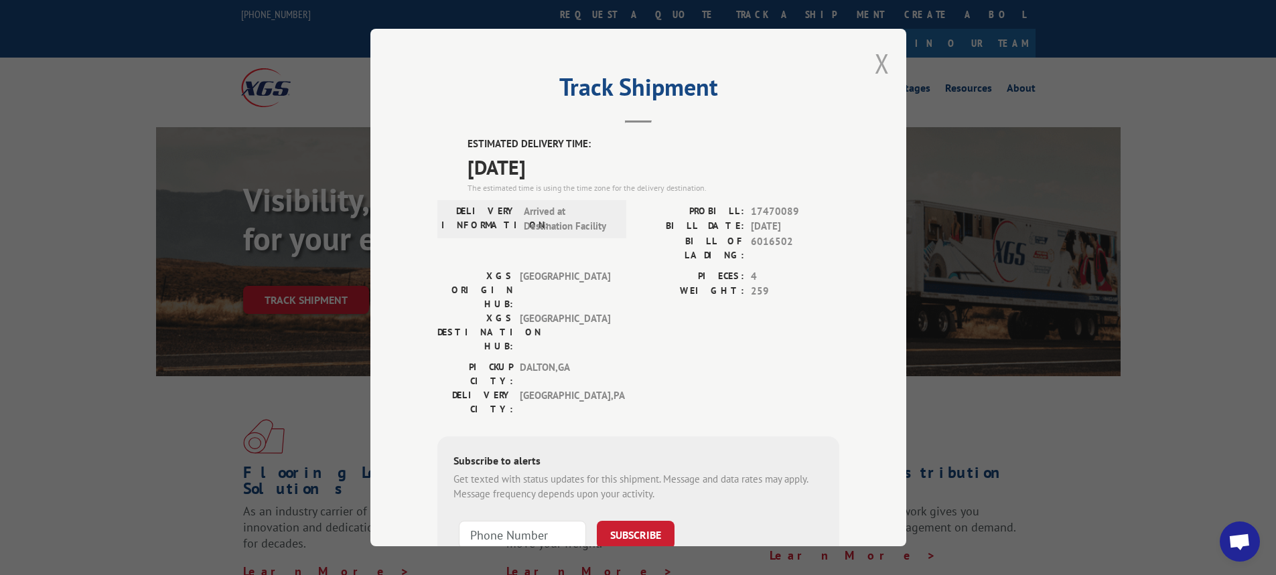
click at [876, 72] on button "Close modal" at bounding box center [881, 63] width 15 height 35
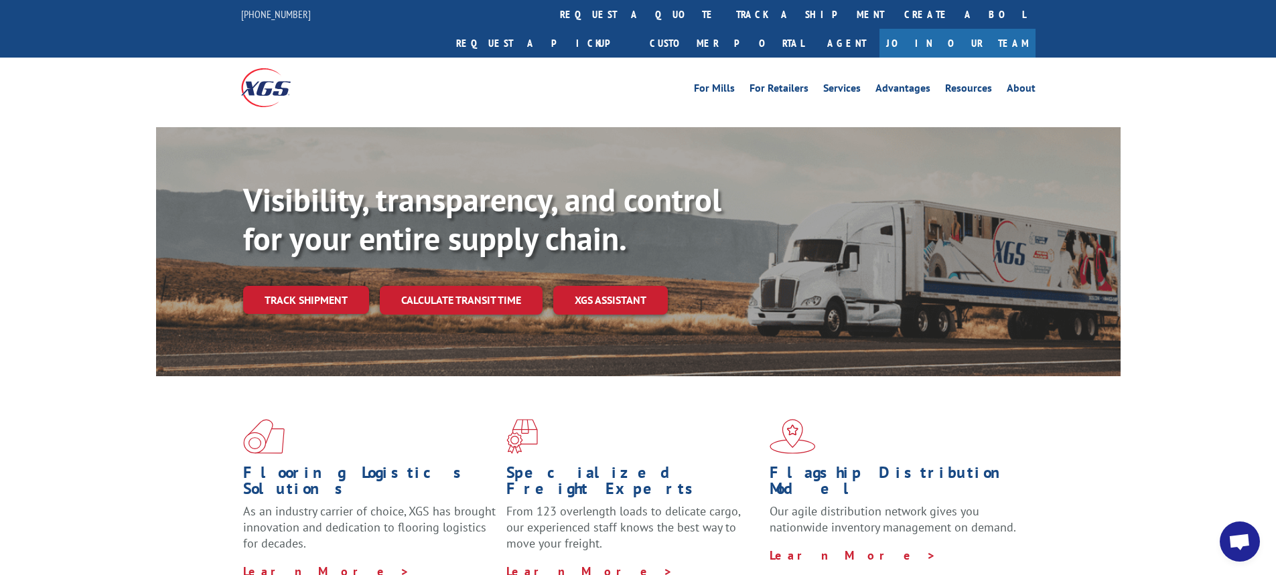
click at [300, 286] on link "Track shipment" at bounding box center [306, 300] width 126 height 28
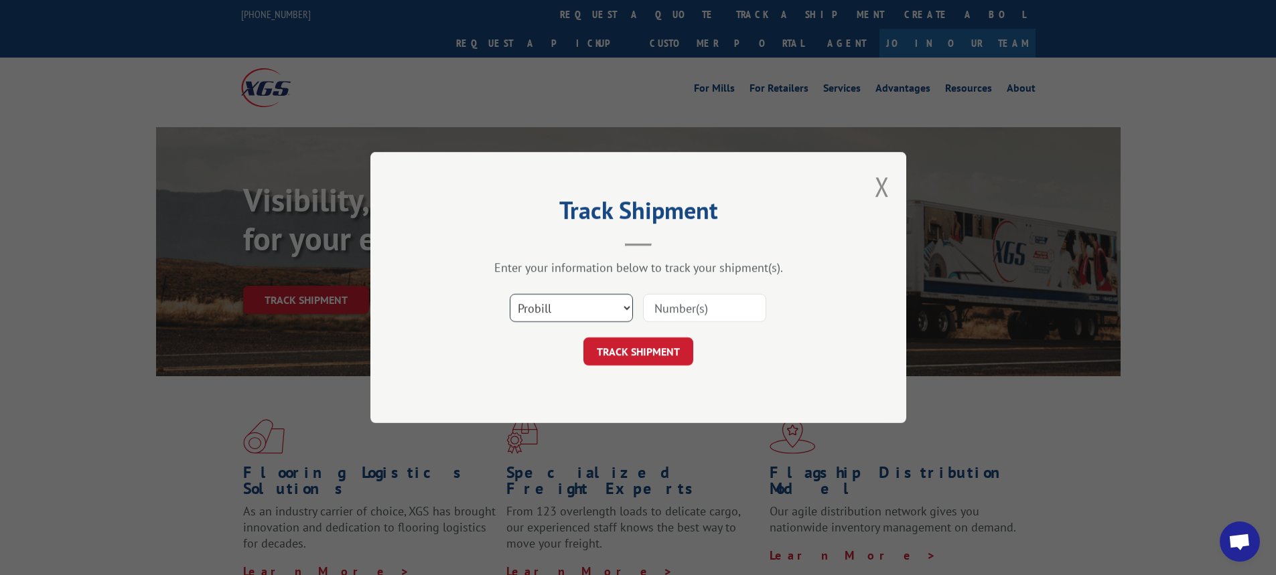
drag, startPoint x: 628, startPoint y: 312, endPoint x: 622, endPoint y: 318, distance: 8.5
click at [628, 312] on select "Select category... Probill BOL PO" at bounding box center [571, 308] width 123 height 28
select select "bol"
click at [510, 294] on select "Select category... Probill BOL PO" at bounding box center [571, 308] width 123 height 28
click at [658, 305] on input at bounding box center [704, 308] width 123 height 28
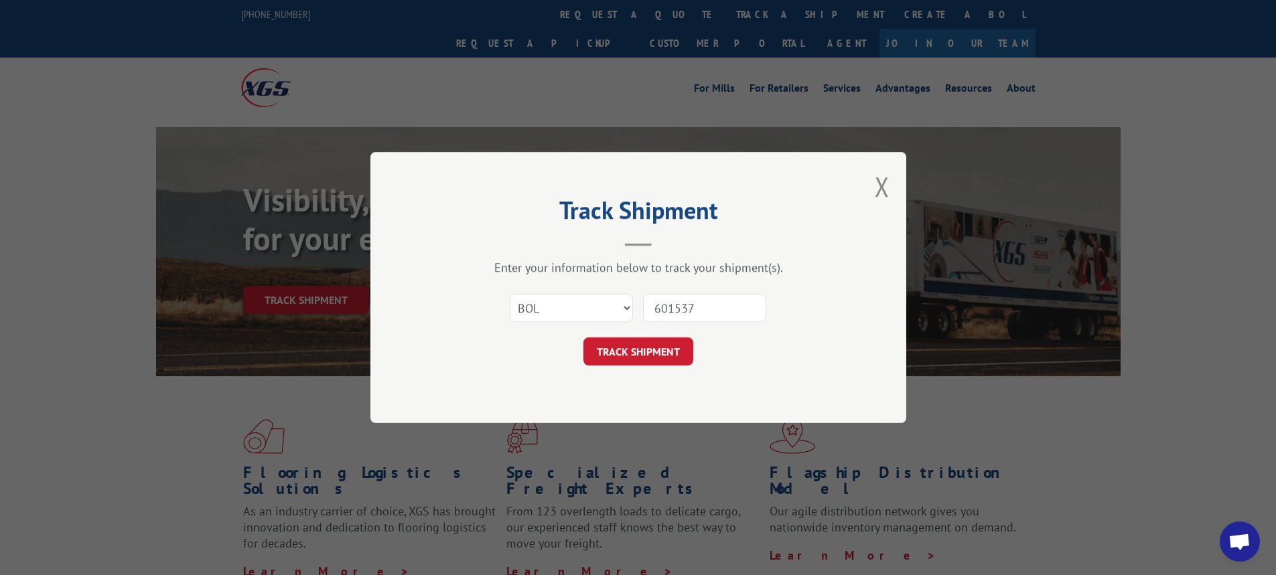
type input "6015377"
click button "TRACK SHIPMENT" at bounding box center [638, 351] width 110 height 28
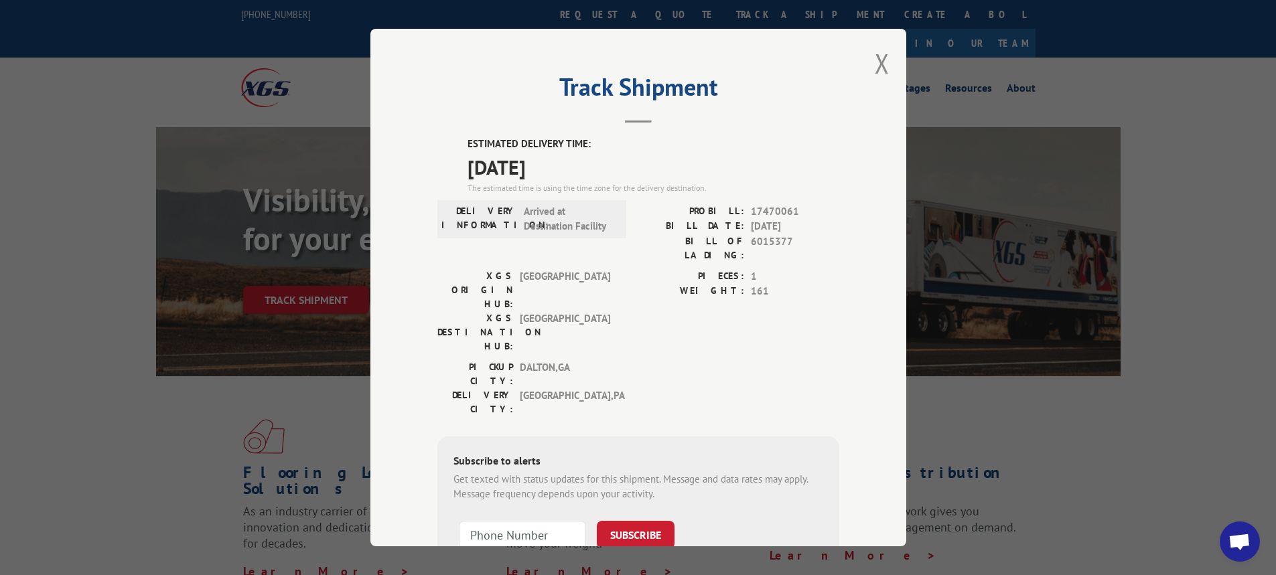
click at [887, 62] on div "Track Shipment ESTIMATED DELIVERY TIME: [DATE] The estimated time is using the …" at bounding box center [638, 288] width 536 height 518
click at [877, 62] on button "Close modal" at bounding box center [881, 63] width 15 height 35
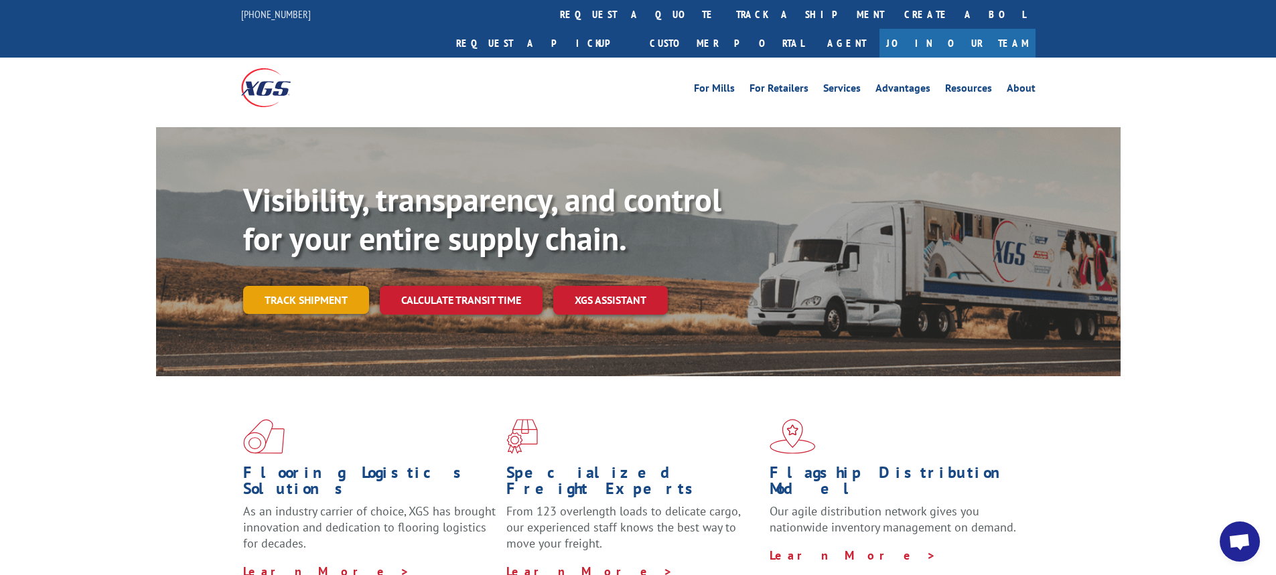
click at [311, 286] on link "Track shipment" at bounding box center [306, 300] width 126 height 28
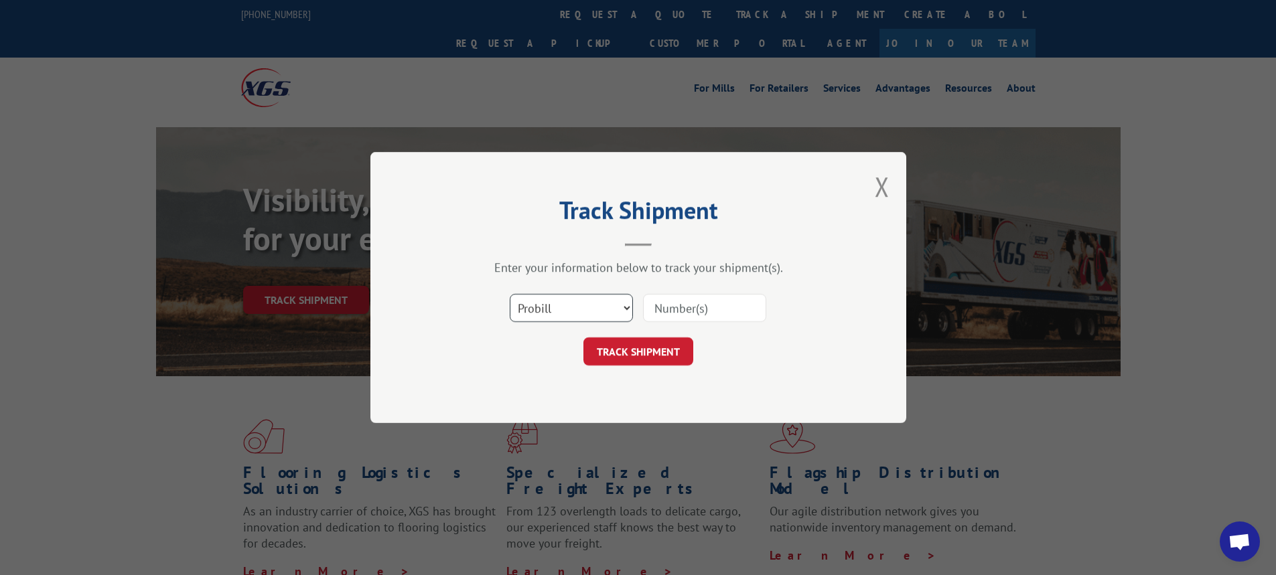
click at [626, 304] on select "Select category... Probill BOL PO" at bounding box center [571, 308] width 123 height 28
select select "bol"
click at [510, 294] on select "Select category... Probill BOL PO" at bounding box center [571, 308] width 123 height 28
click at [658, 301] on input at bounding box center [704, 308] width 123 height 28
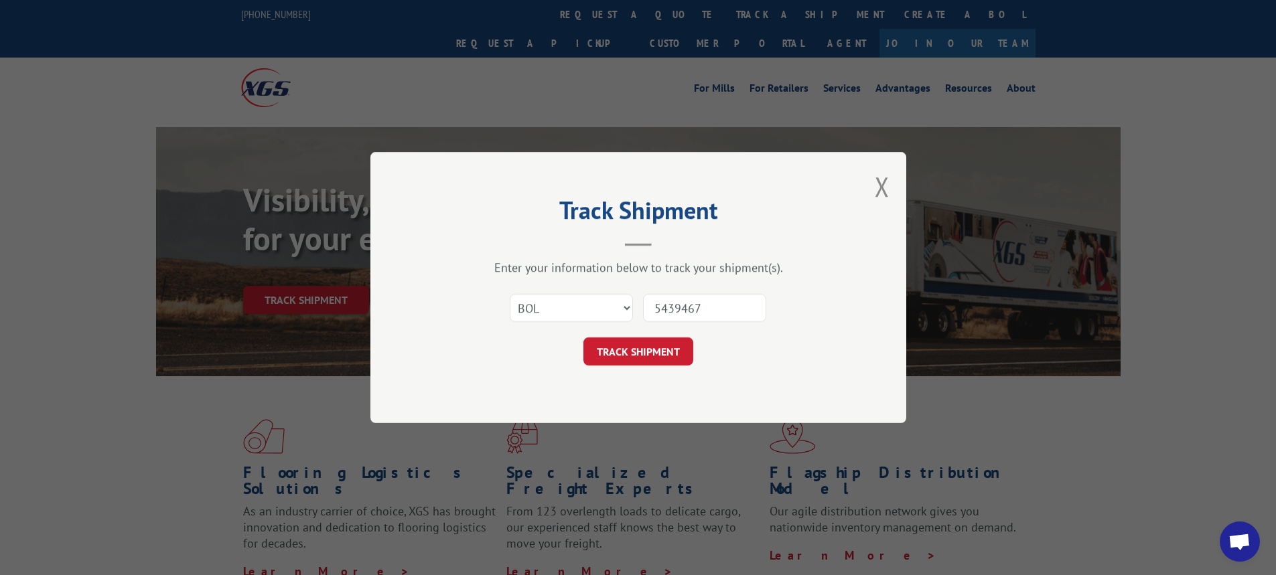
type input "54394679"
click button "TRACK SHIPMENT" at bounding box center [638, 351] width 110 height 28
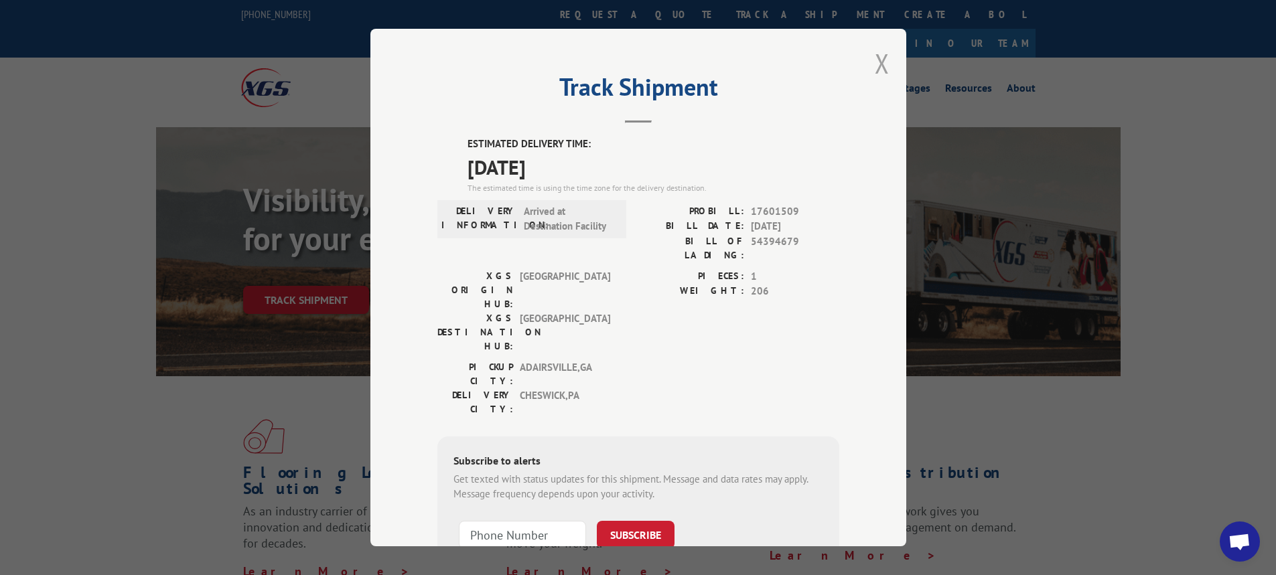
click at [875, 62] on button "Close modal" at bounding box center [881, 63] width 15 height 35
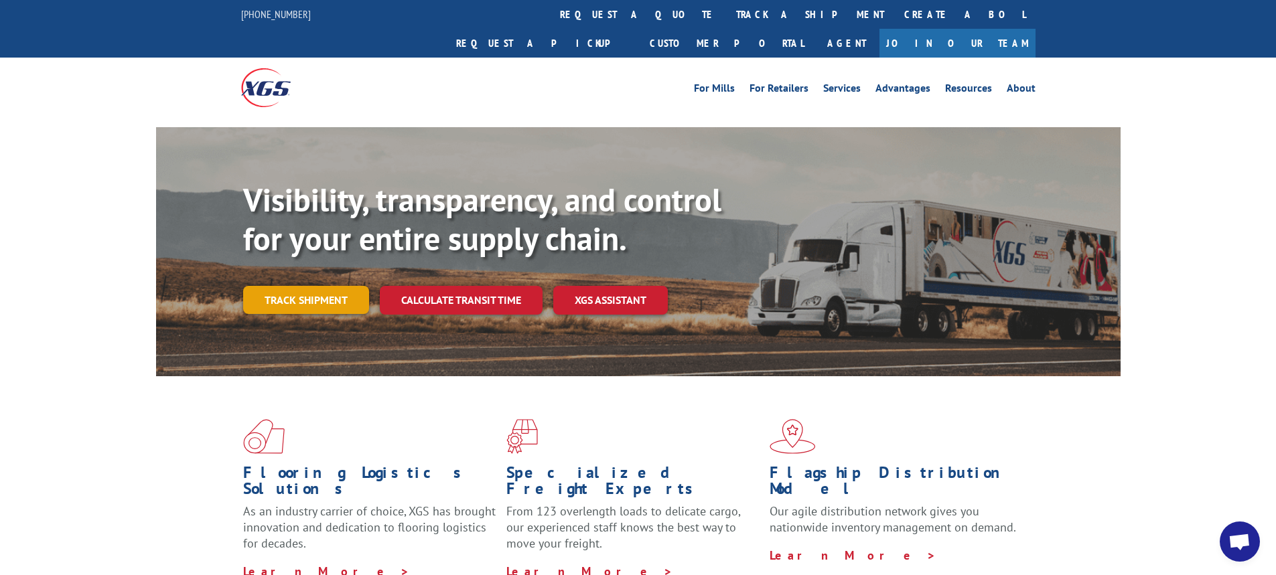
click at [304, 286] on link "Track shipment" at bounding box center [306, 300] width 126 height 28
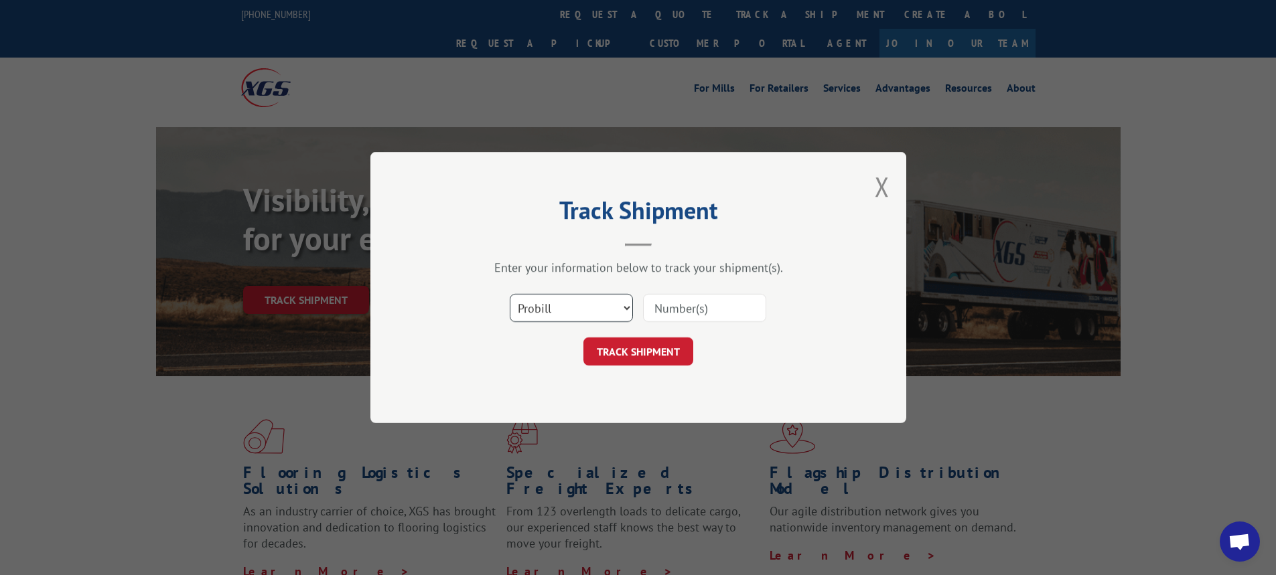
click at [627, 306] on select "Select category... Probill BOL PO" at bounding box center [571, 308] width 123 height 28
select select "bol"
click at [510, 294] on select "Select category... Probill BOL PO" at bounding box center [571, 308] width 123 height 28
click at [662, 303] on input at bounding box center [704, 308] width 123 height 28
type input "6016624"
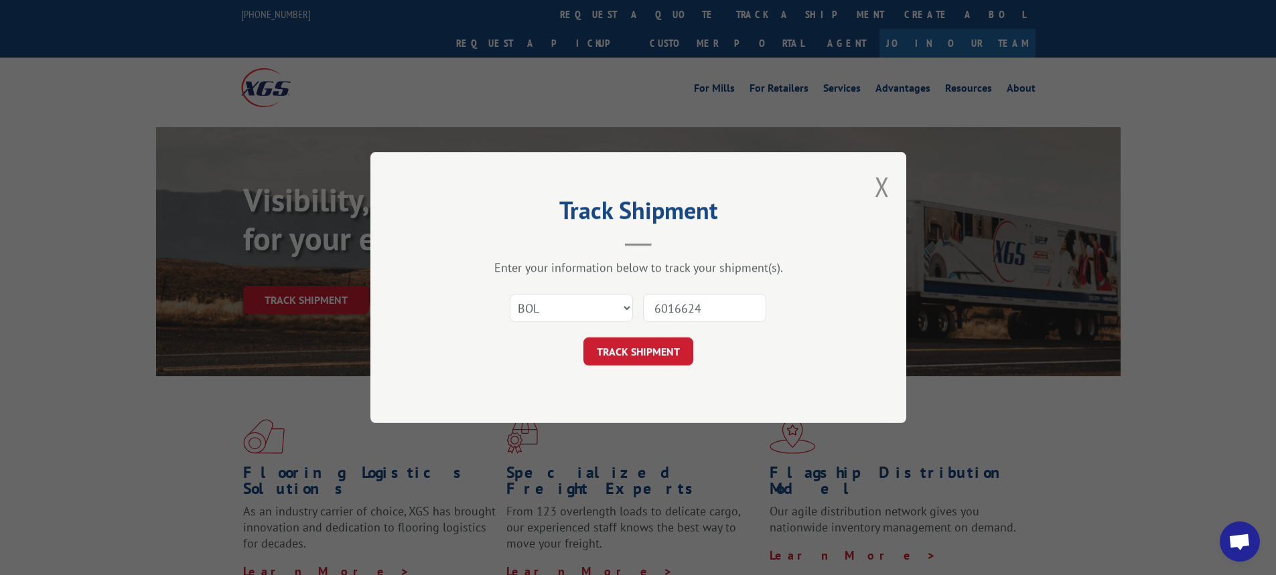
click button "TRACK SHIPMENT" at bounding box center [638, 351] width 110 height 28
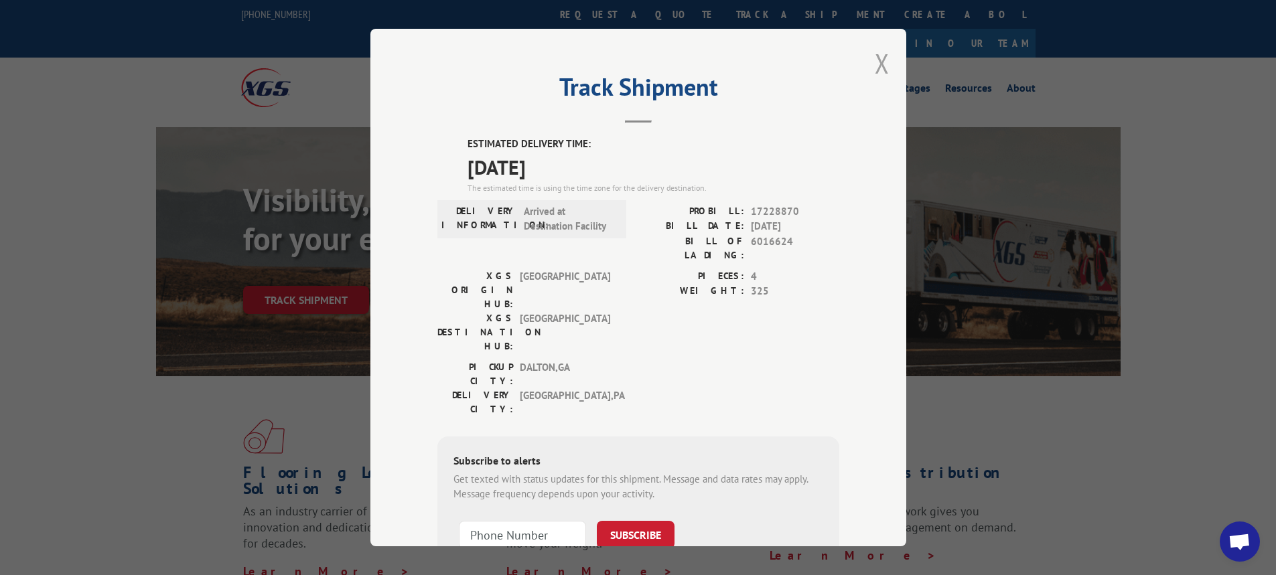
click at [876, 70] on button "Close modal" at bounding box center [881, 63] width 15 height 35
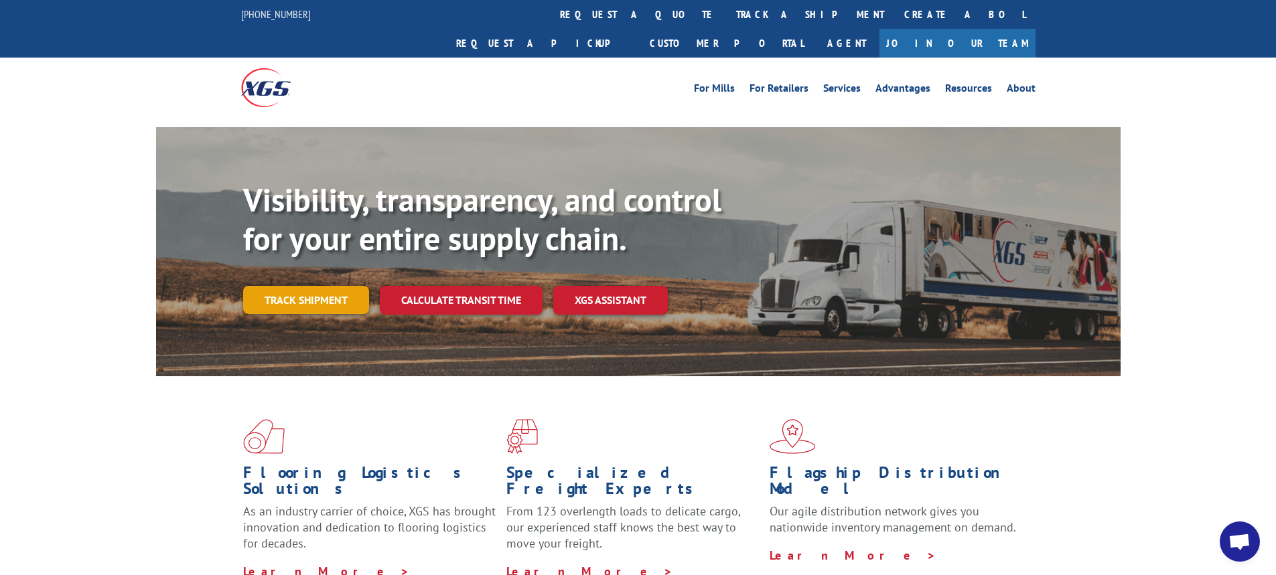
click at [309, 286] on link "Track shipment" at bounding box center [306, 300] width 126 height 28
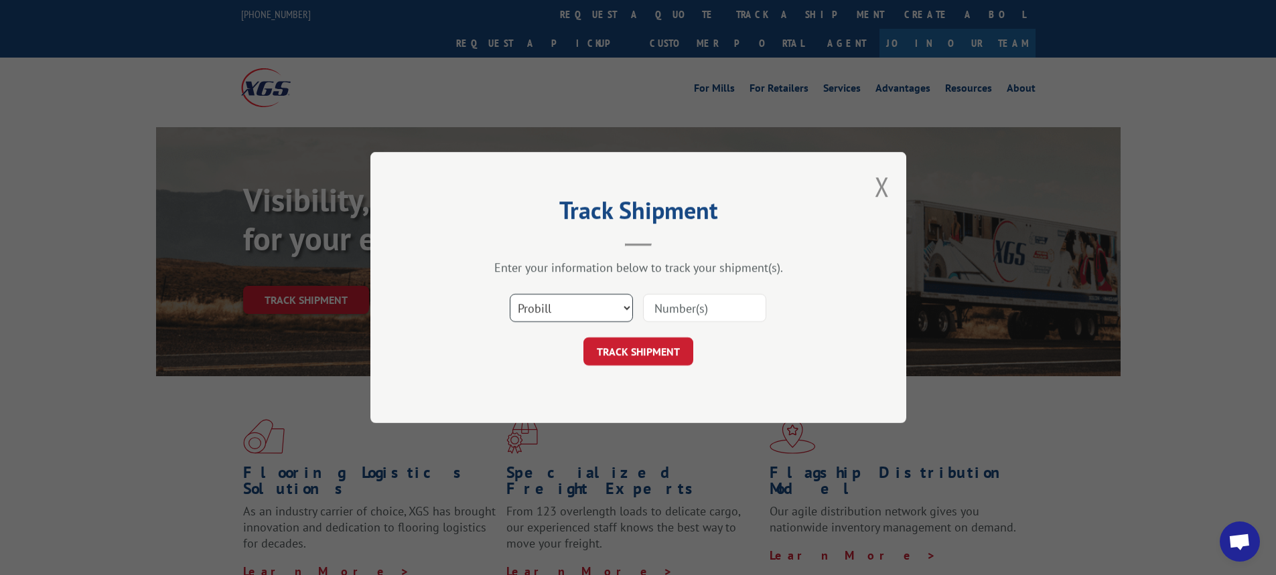
click at [623, 308] on select "Select category... Probill BOL PO" at bounding box center [571, 308] width 123 height 28
select select "bol"
click at [510, 294] on select "Select category... Probill BOL PO" at bounding box center [571, 308] width 123 height 28
click at [690, 308] on input at bounding box center [704, 308] width 123 height 28
type input "6016624"
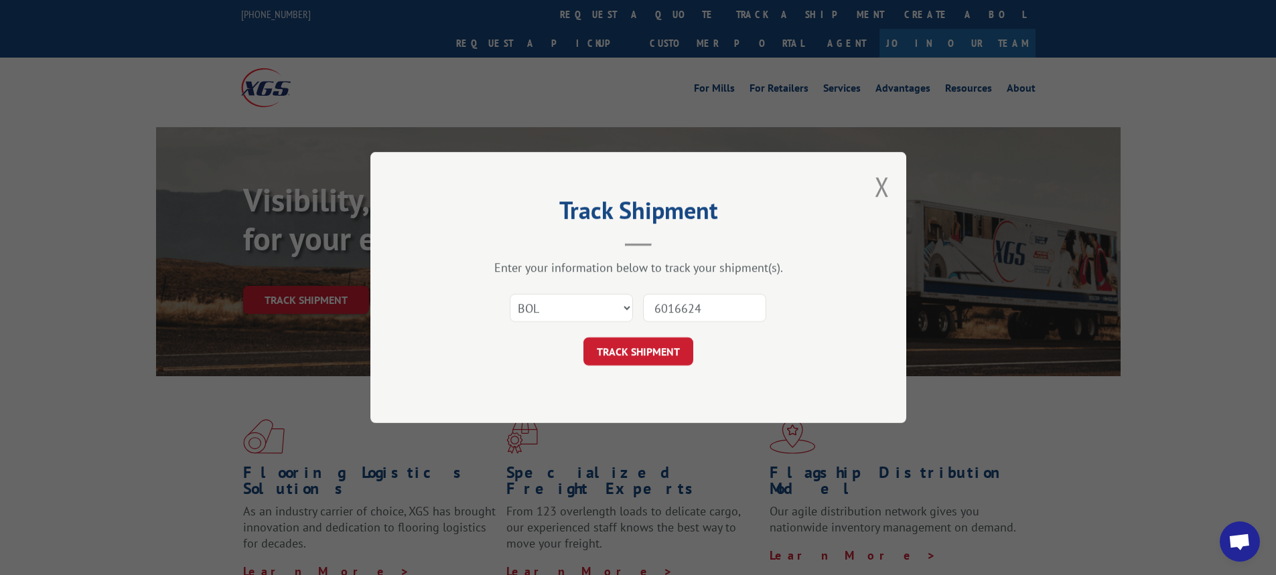
click button "TRACK SHIPMENT" at bounding box center [638, 351] width 110 height 28
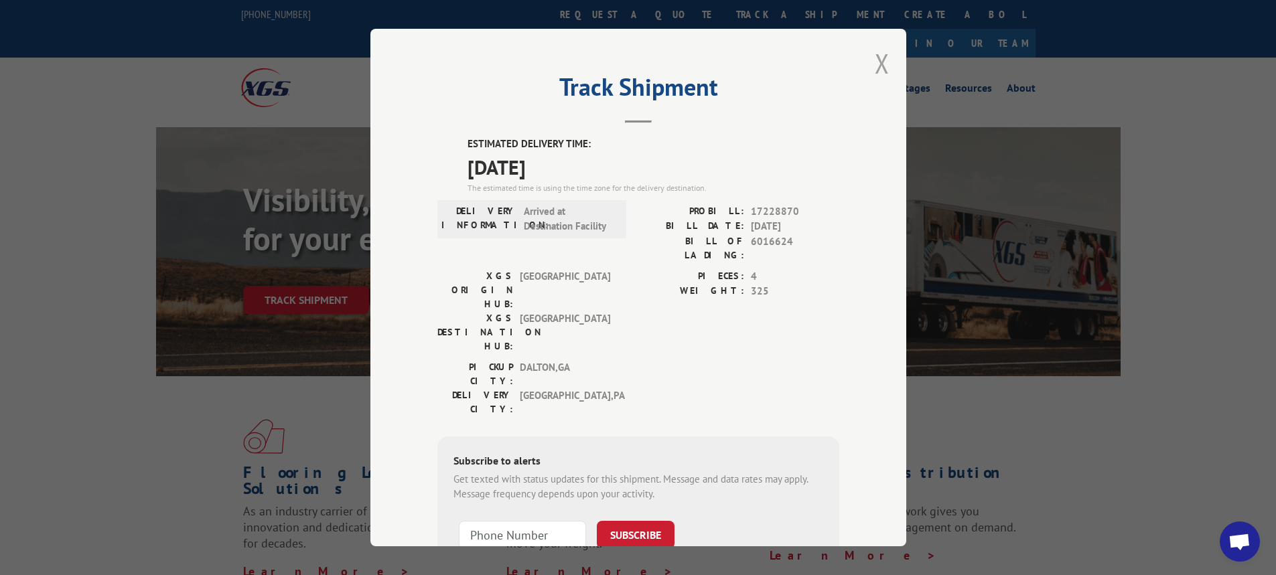
click at [875, 61] on button "Close modal" at bounding box center [881, 63] width 15 height 35
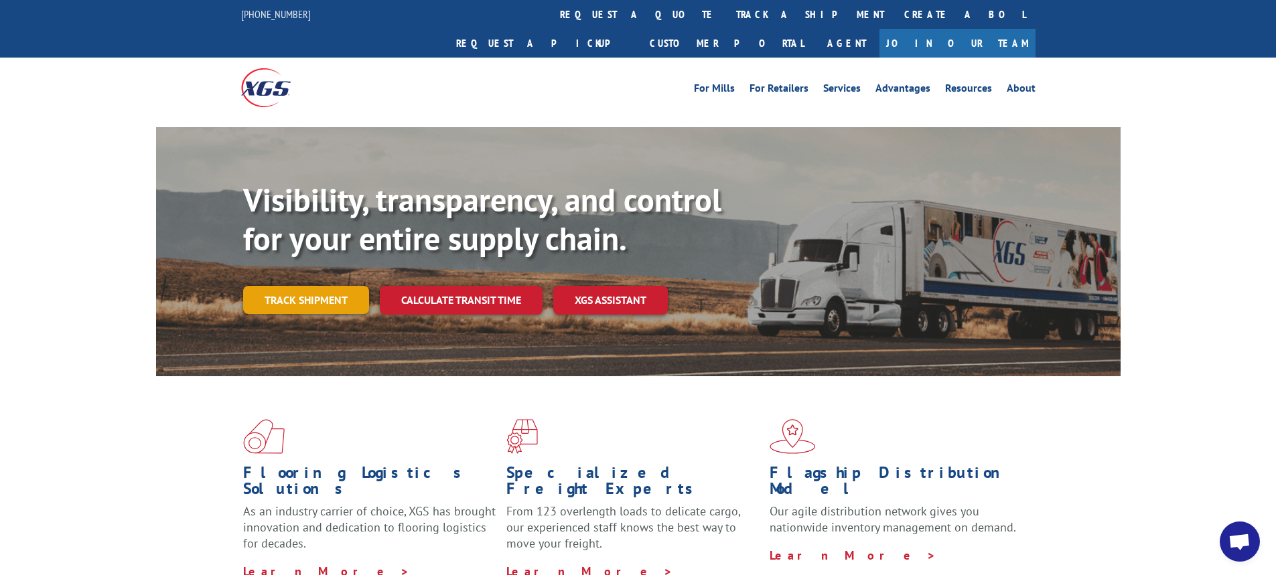
click at [311, 286] on link "Track shipment" at bounding box center [306, 300] width 126 height 28
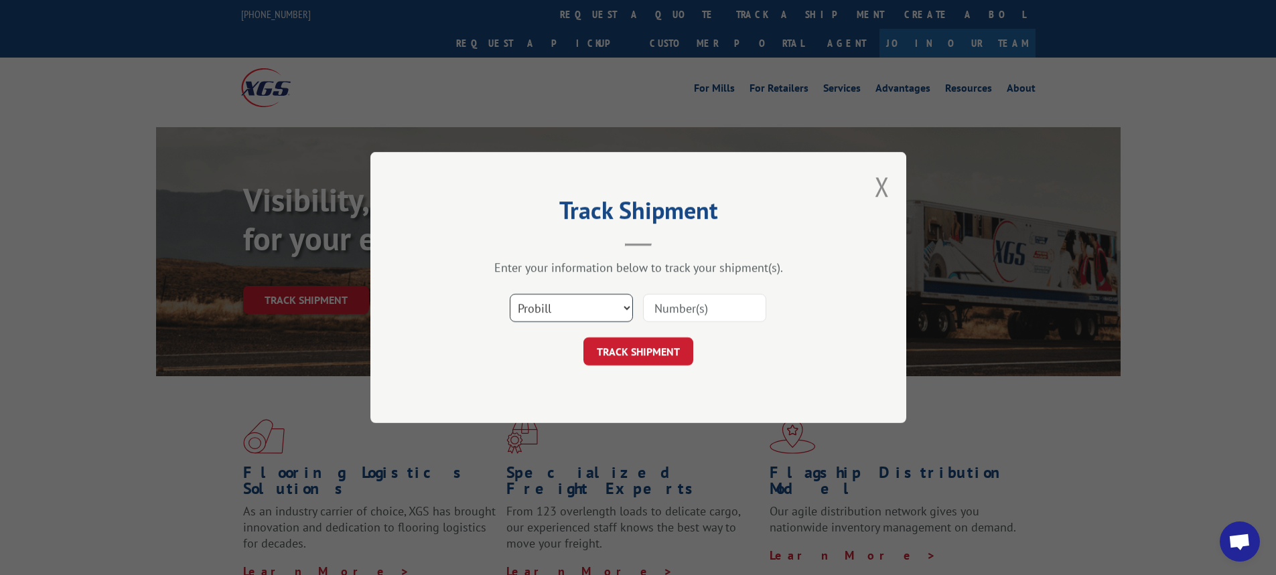
click at [626, 311] on select "Select category... Probill BOL PO" at bounding box center [571, 308] width 123 height 28
select select "bol"
click at [510, 294] on select "Select category... Probill BOL PO" at bounding box center [571, 308] width 123 height 28
click at [675, 322] on input at bounding box center [704, 308] width 123 height 28
click at [679, 314] on input at bounding box center [704, 308] width 123 height 28
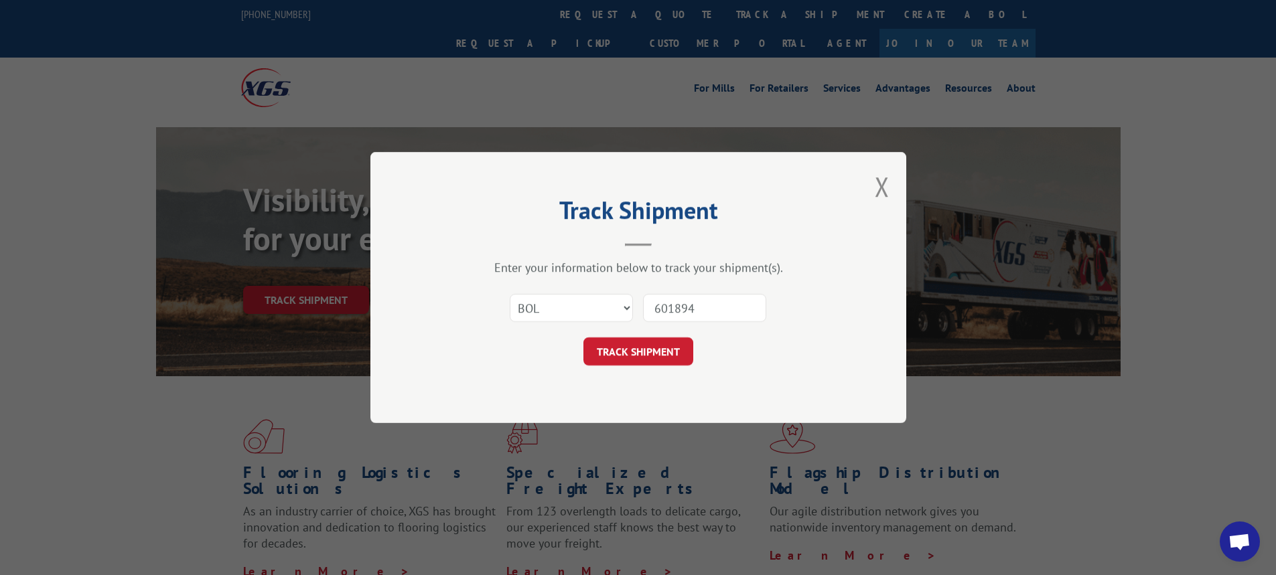
type input "6018949"
click button "TRACK SHIPMENT" at bounding box center [638, 351] width 110 height 28
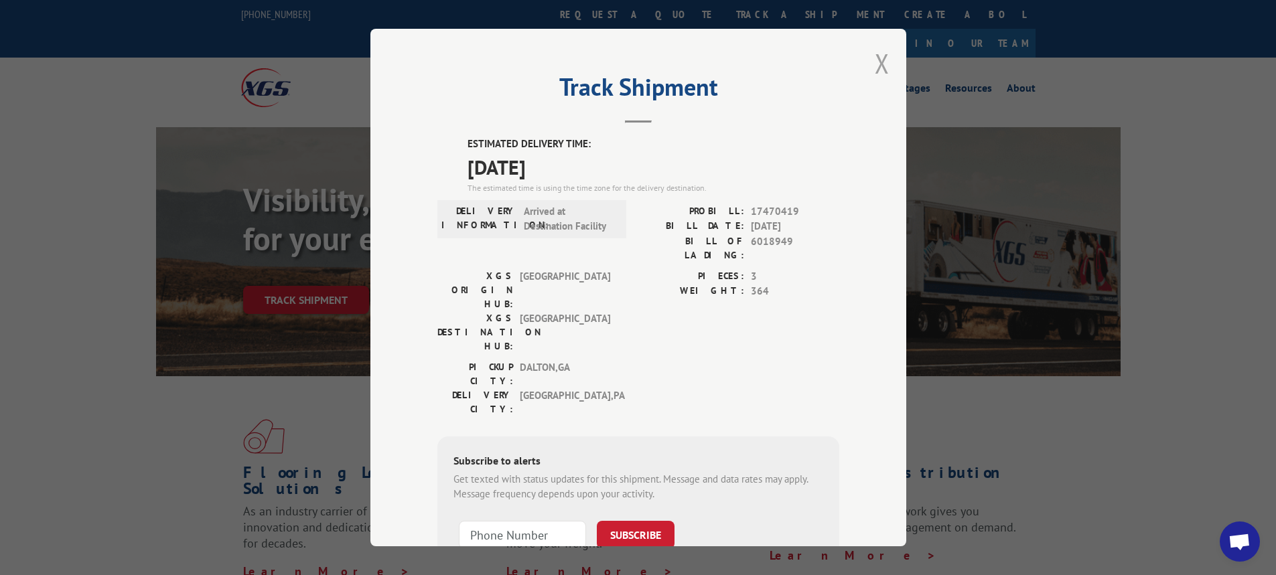
click at [879, 66] on button "Close modal" at bounding box center [881, 63] width 15 height 35
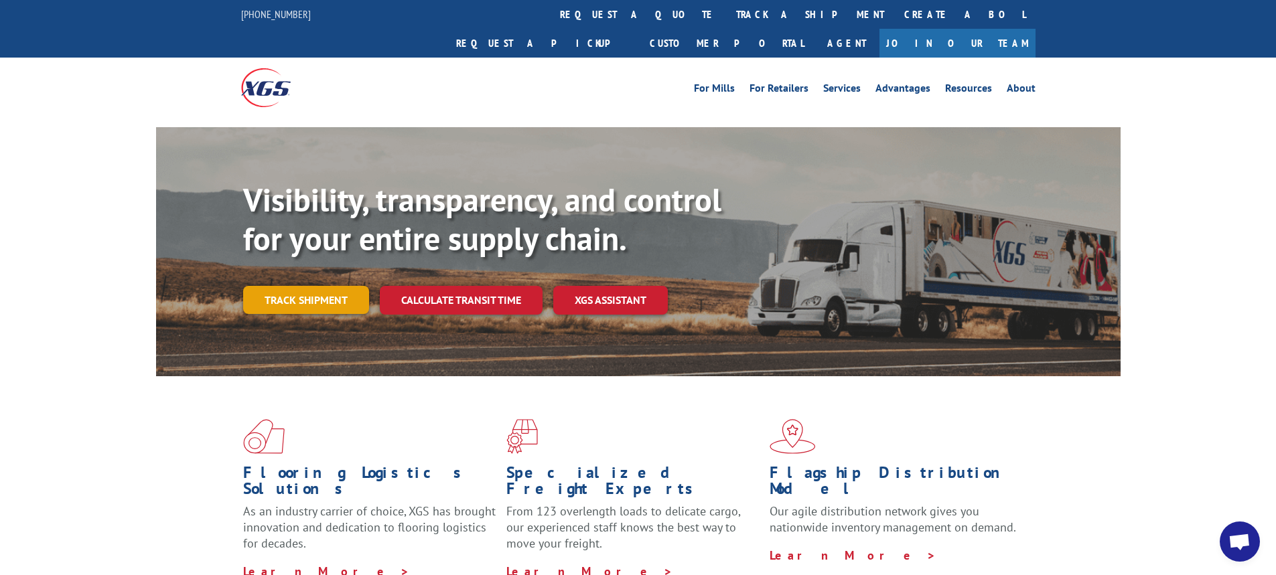
click at [336, 286] on link "Track shipment" at bounding box center [306, 300] width 126 height 28
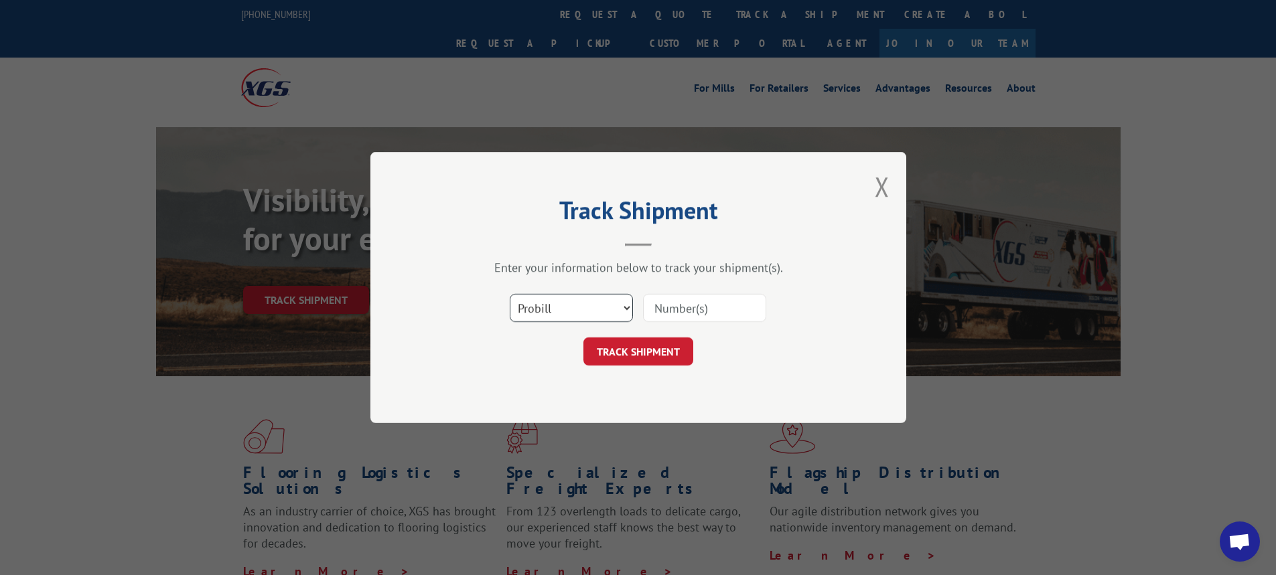
click at [628, 306] on select "Select category... Probill BOL PO" at bounding box center [571, 308] width 123 height 28
select select "bol"
click at [510, 294] on select "Select category... Probill BOL PO" at bounding box center [571, 308] width 123 height 28
click at [657, 312] on input at bounding box center [704, 308] width 123 height 28
type input "6024100"
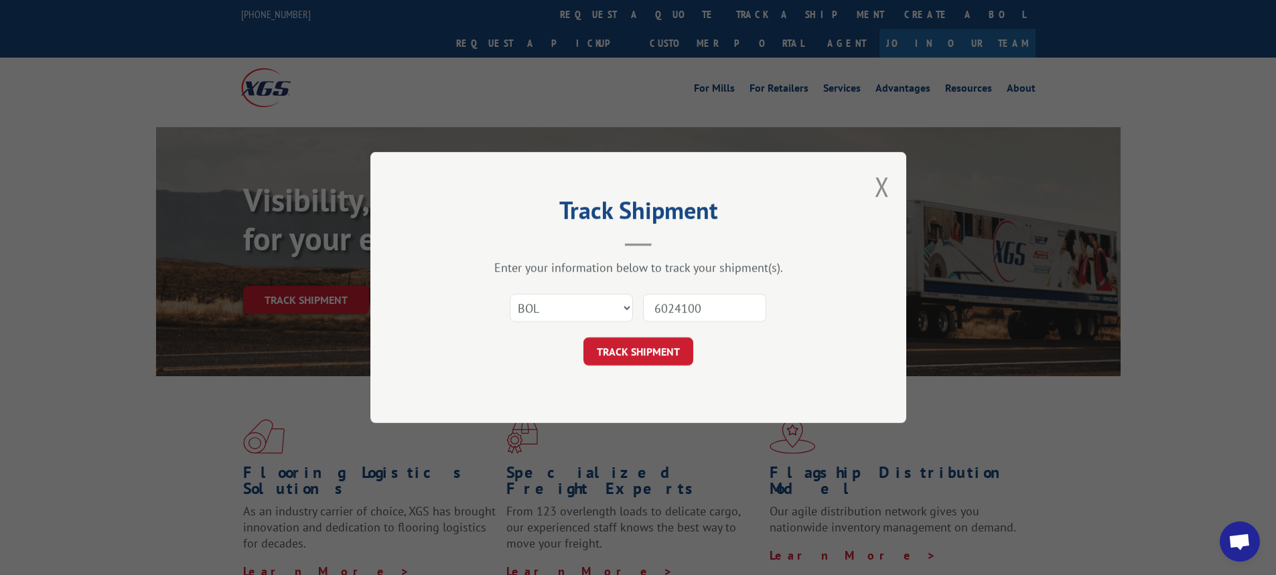
click button "TRACK SHIPMENT" at bounding box center [638, 351] width 110 height 28
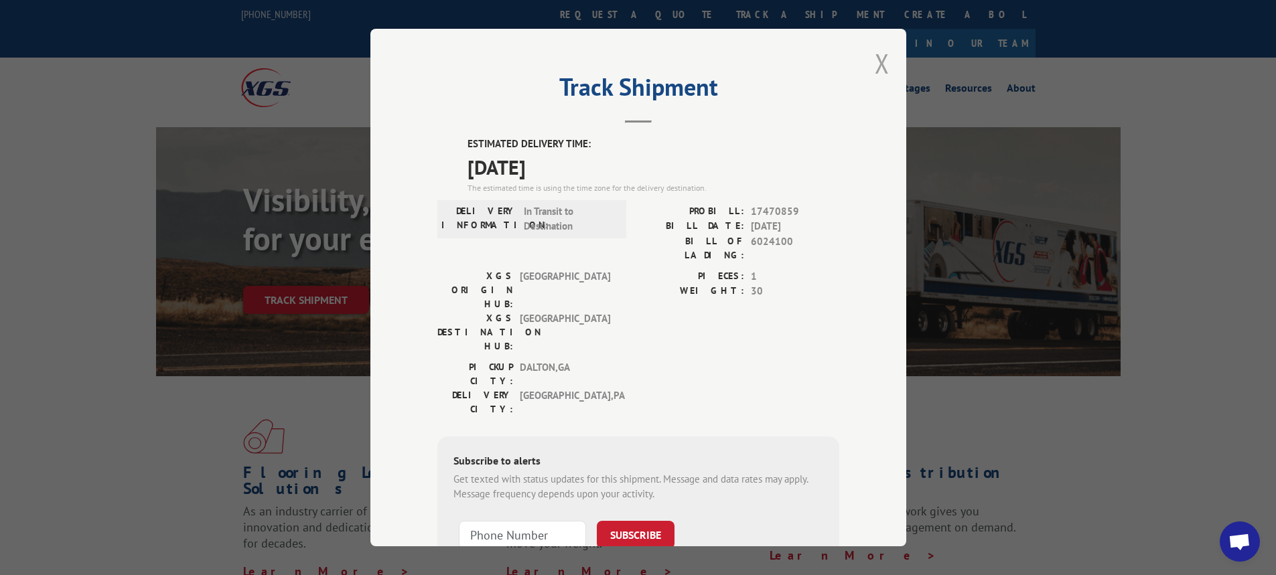
click at [877, 65] on button "Close modal" at bounding box center [881, 63] width 15 height 35
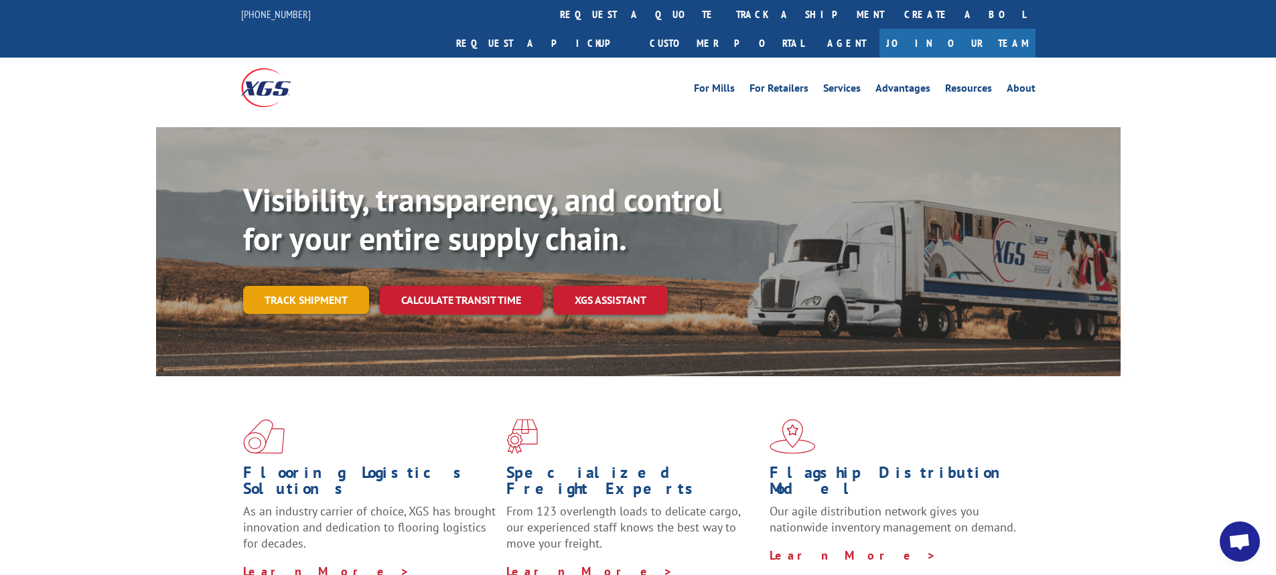
click at [293, 286] on link "Track shipment" at bounding box center [306, 300] width 126 height 28
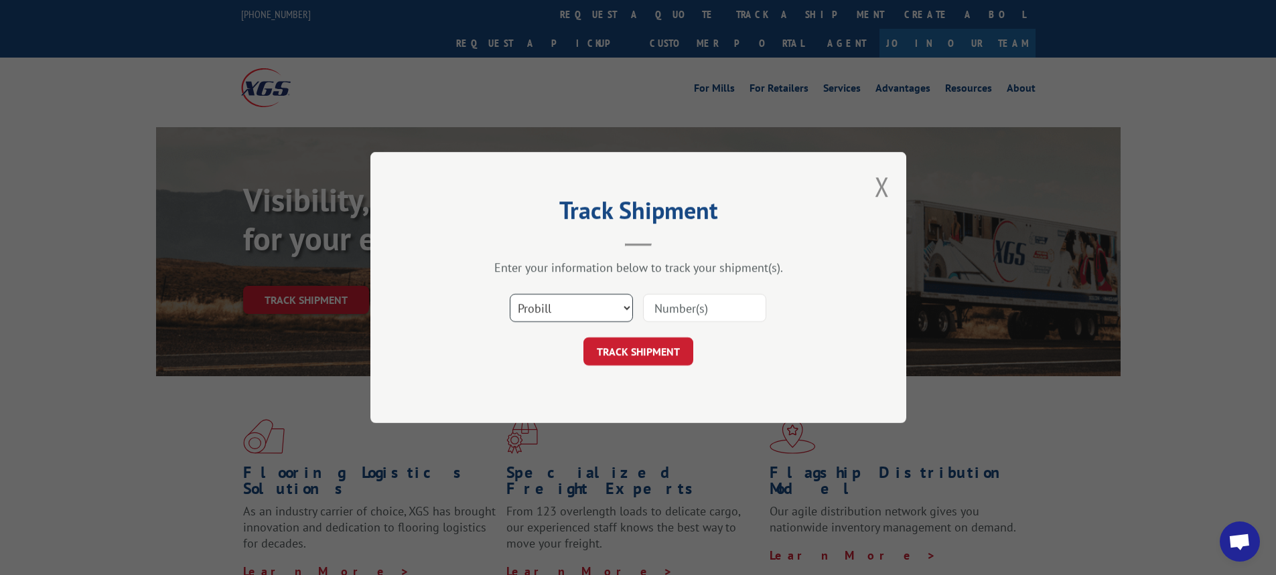
click at [626, 303] on select "Select category... Probill BOL PO" at bounding box center [571, 308] width 123 height 28
select select "bol"
click at [510, 294] on select "Select category... Probill BOL PO" at bounding box center [571, 308] width 123 height 28
click at [669, 312] on input at bounding box center [704, 308] width 123 height 28
type input "6017539"
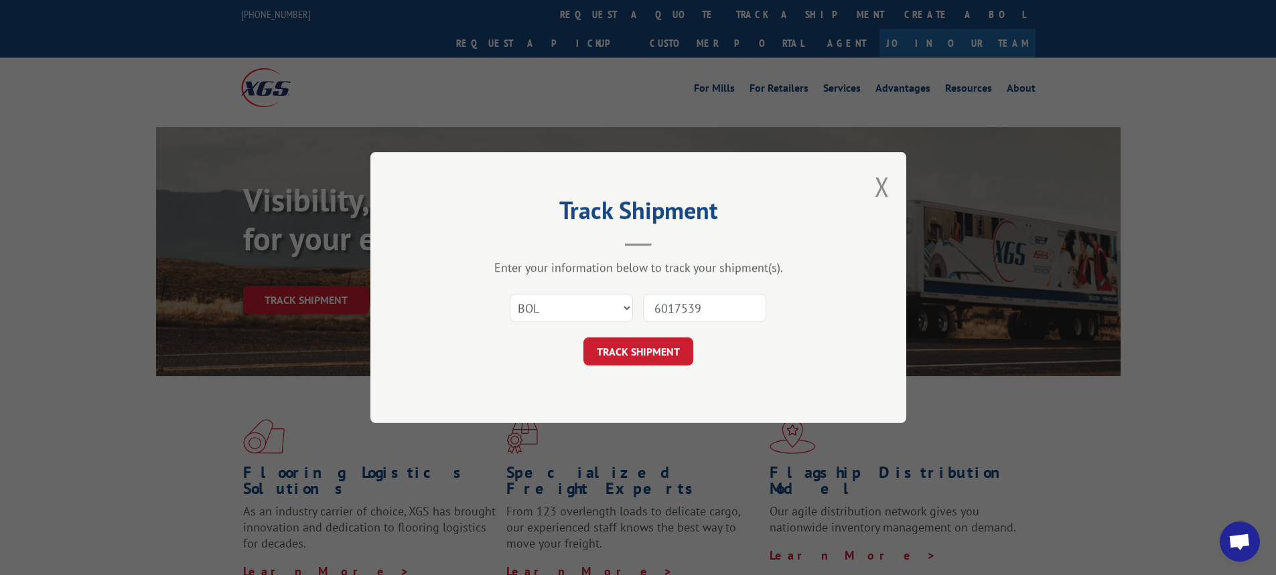
click button "TRACK SHIPMENT" at bounding box center [638, 351] width 110 height 28
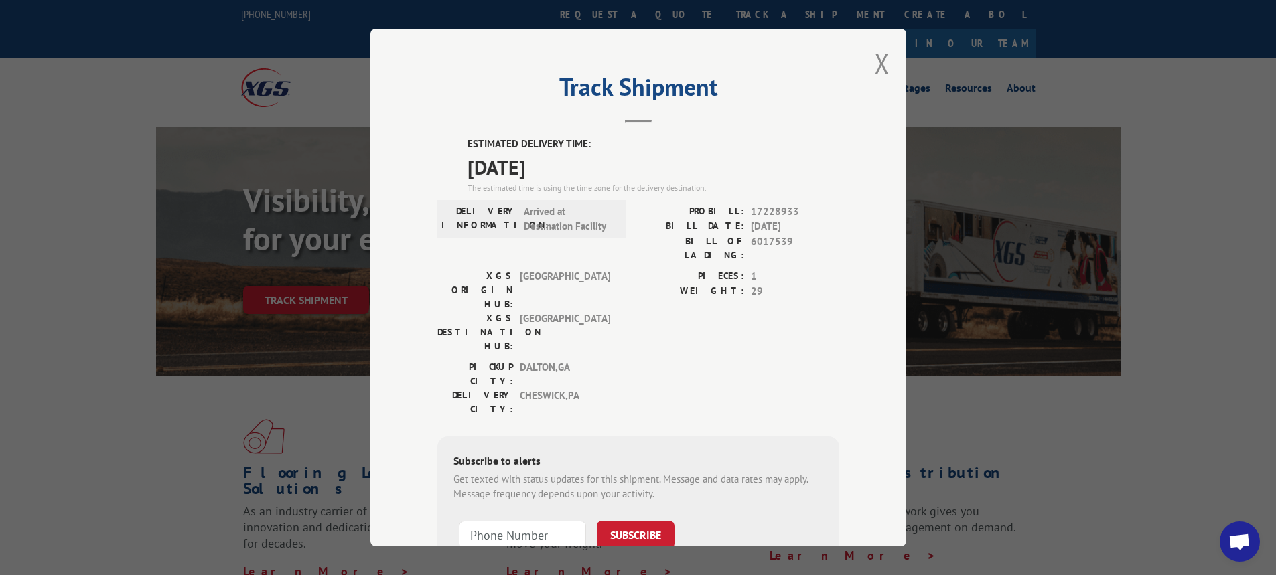
click at [888, 72] on div "Track Shipment ESTIMATED DELIVERY TIME: [DATE] The estimated time is using the …" at bounding box center [638, 288] width 536 height 518
click at [887, 68] on div "Track Shipment ESTIMATED DELIVERY TIME: [DATE] The estimated time is using the …" at bounding box center [638, 288] width 536 height 518
click at [874, 61] on button "Close modal" at bounding box center [881, 63] width 15 height 35
